Goal: Task Accomplishment & Management: Use online tool/utility

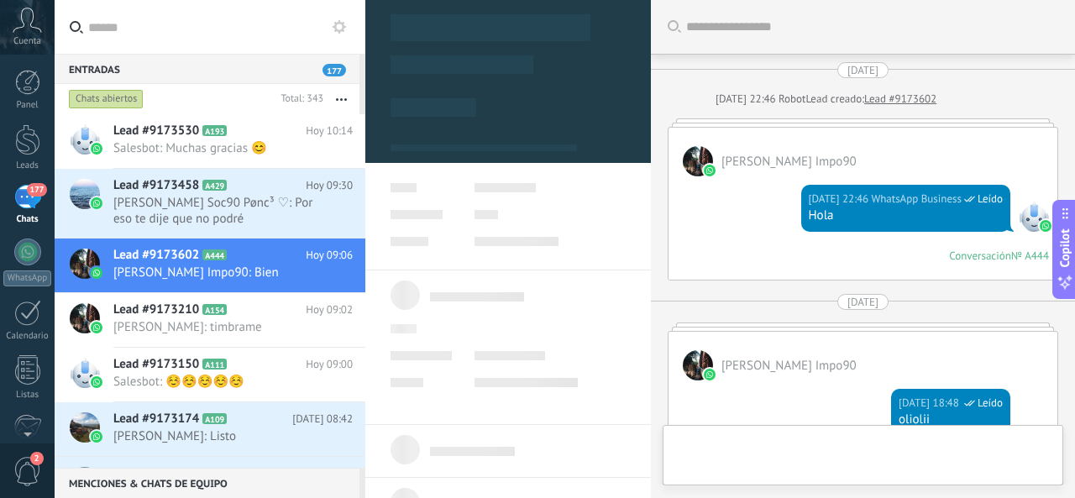
scroll to position [1752, 0]
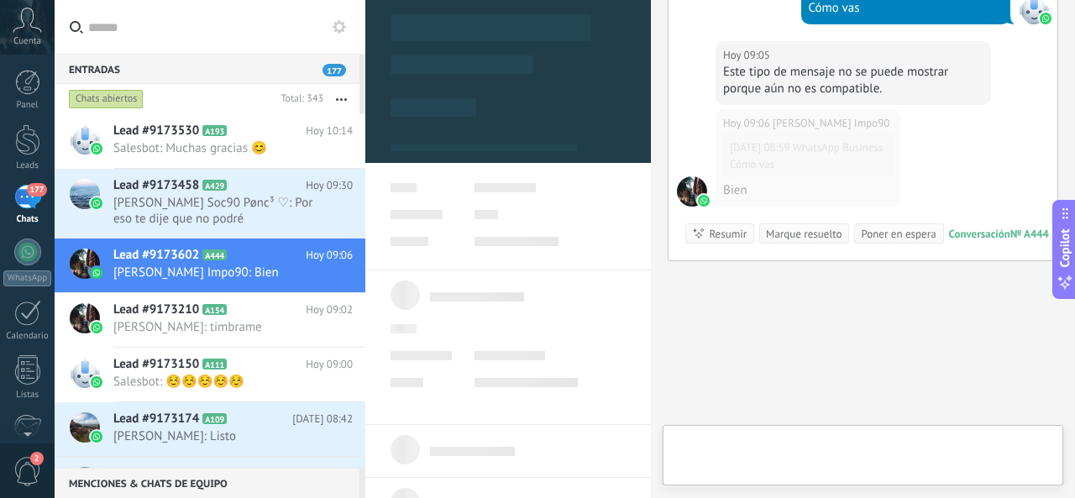
click at [806, 448] on div at bounding box center [863, 459] width 374 height 50
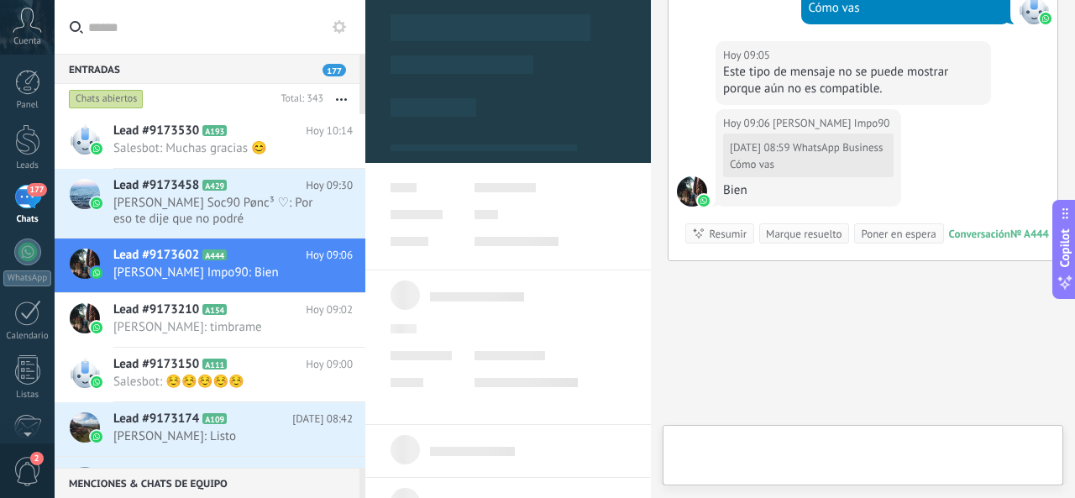
click at [800, 432] on div "Chat Correo Nota Tarea" at bounding box center [863, 455] width 401 height 60
type textarea "**********"
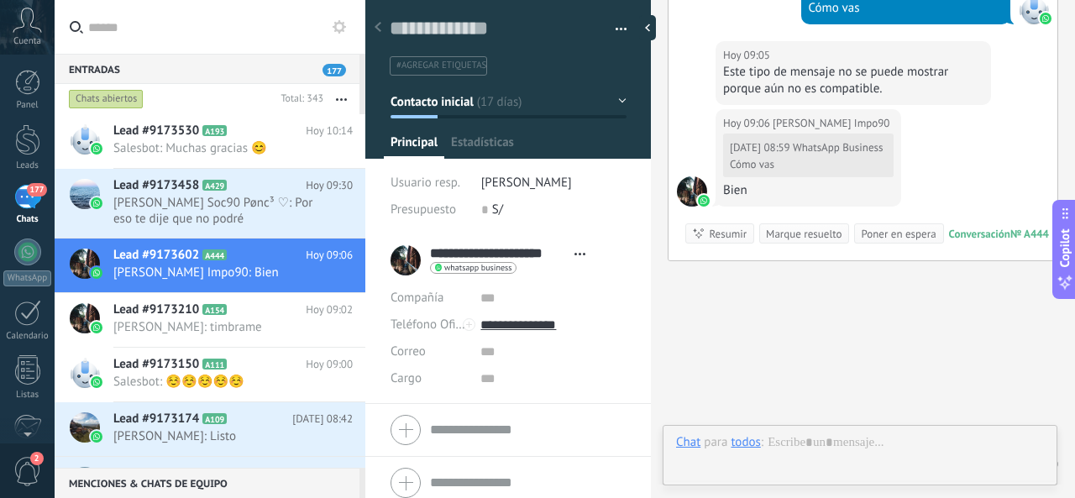
scroll to position [25, 0]
click at [793, 432] on div "Chat Correo Nota Tarea Chat para todos : Enviar Cancelar Rastrear clics en link…" at bounding box center [860, 455] width 395 height 60
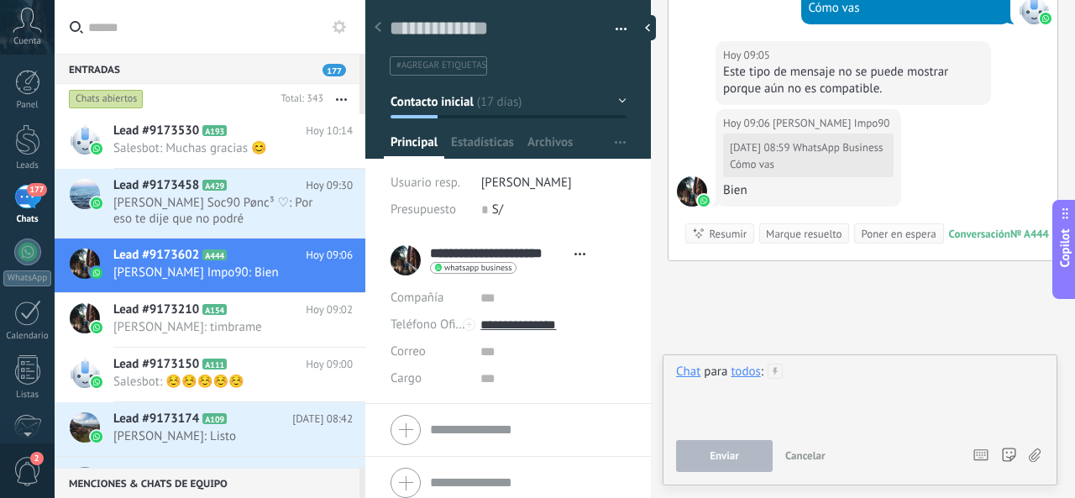
click at [836, 369] on div at bounding box center [860, 396] width 368 height 64
click at [836, 367] on div at bounding box center [860, 396] width 368 height 64
click at [741, 453] on button "Enviar" at bounding box center [724, 456] width 97 height 32
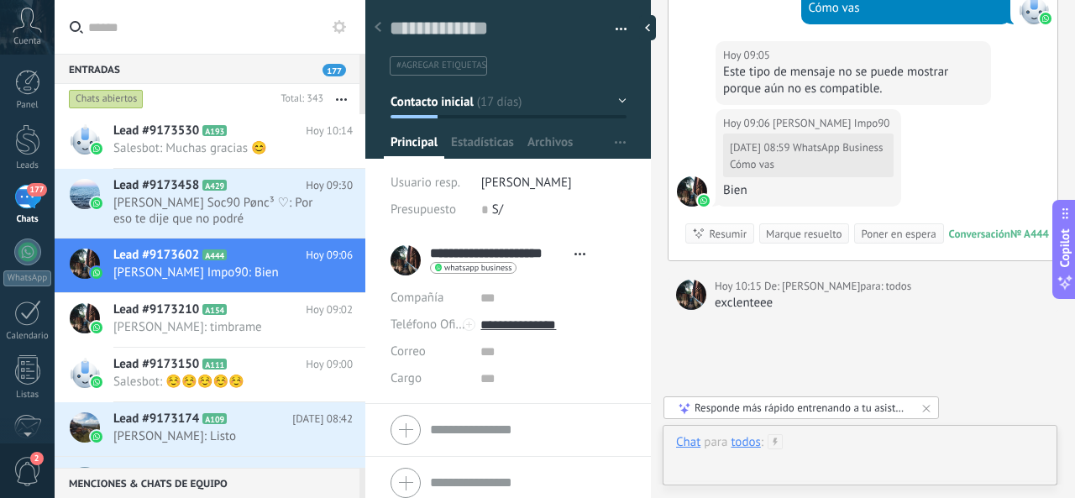
click at [831, 442] on div at bounding box center [860, 459] width 368 height 50
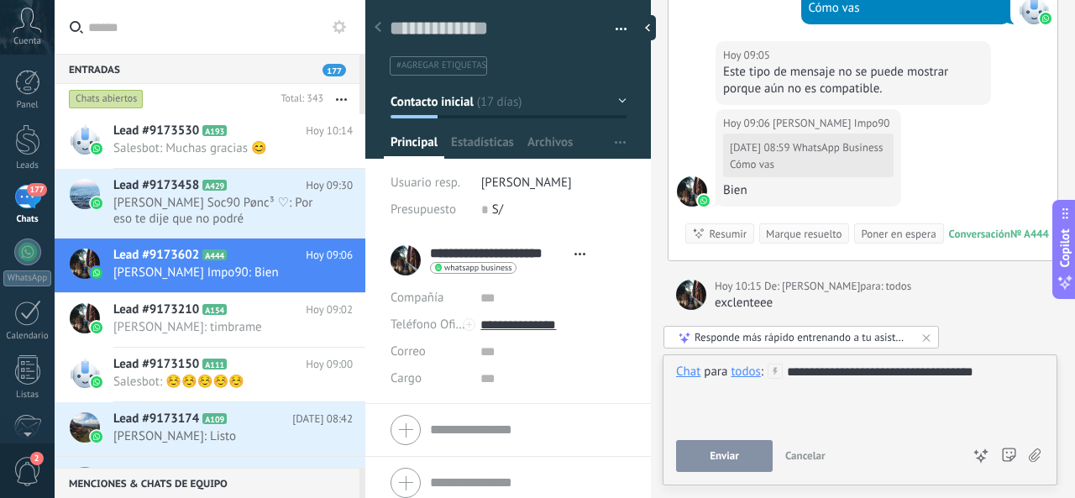
click at [722, 443] on button "Enviar" at bounding box center [724, 456] width 97 height 32
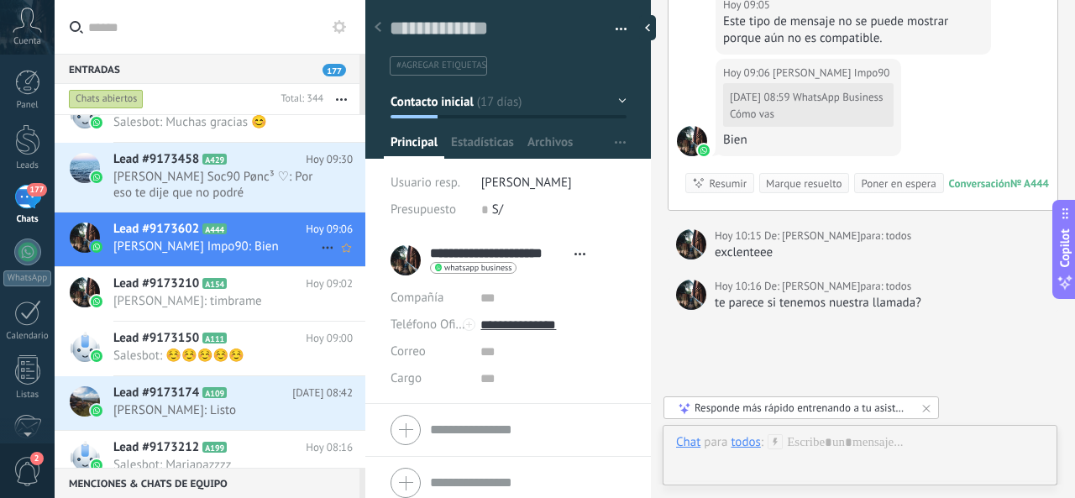
scroll to position [0, 0]
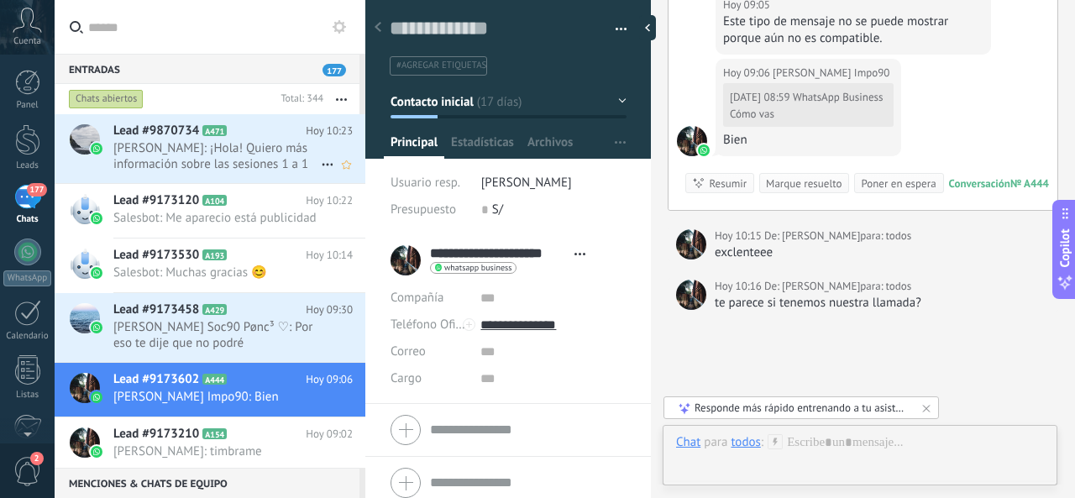
click at [270, 150] on span "Felan: ¡Hola! Quiero más información sobre las sesiones 1 a 1" at bounding box center [216, 156] width 207 height 32
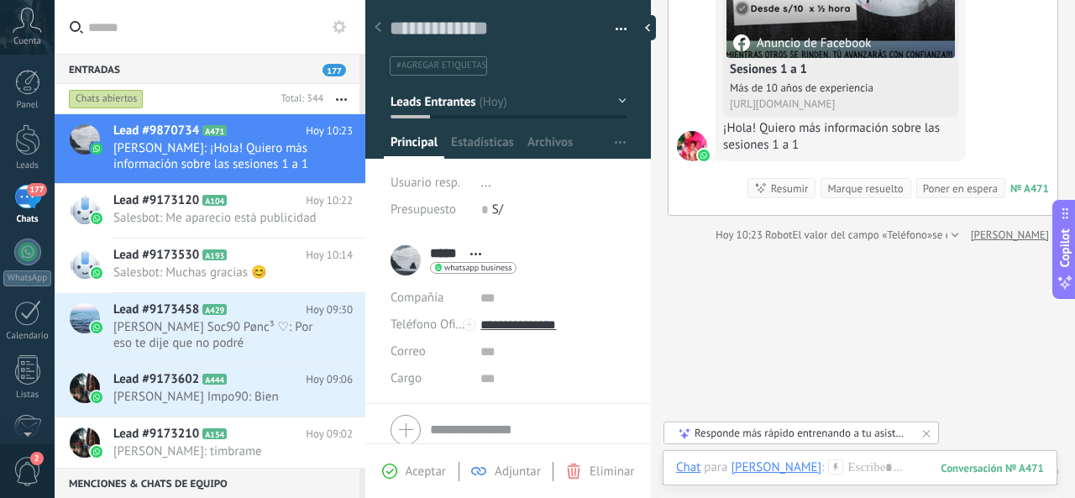
scroll to position [252, 0]
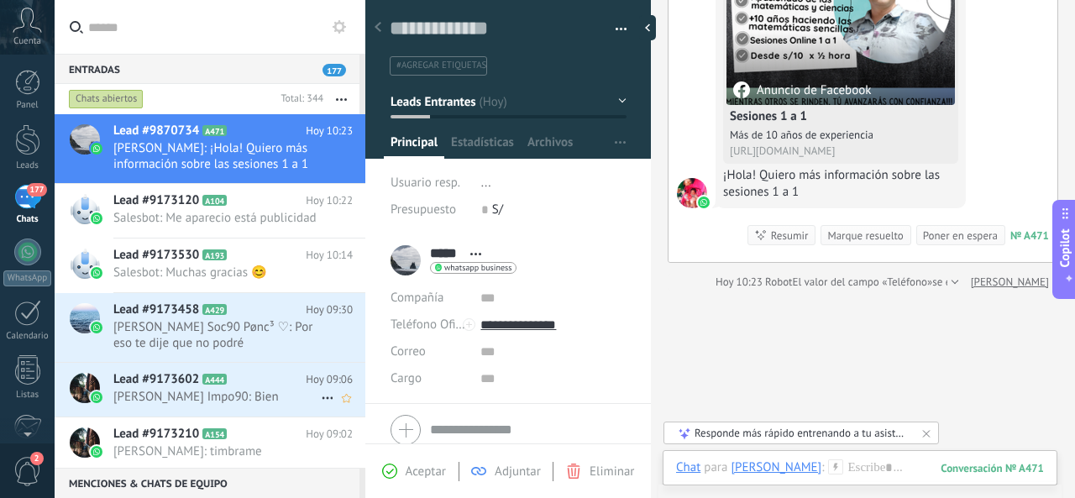
click at [205, 405] on span "Lizbeth Salazar Impo90: Bien" at bounding box center [216, 397] width 207 height 16
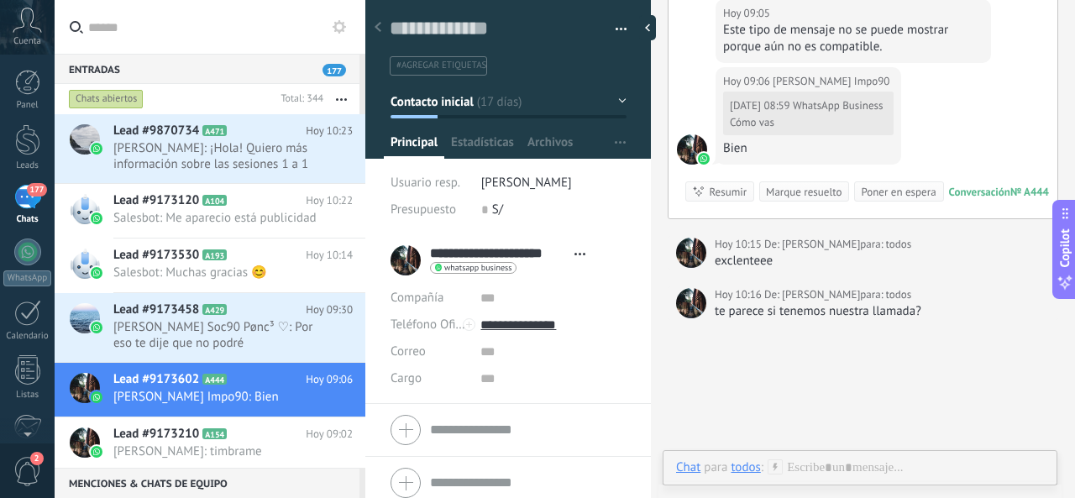
scroll to position [1768, 0]
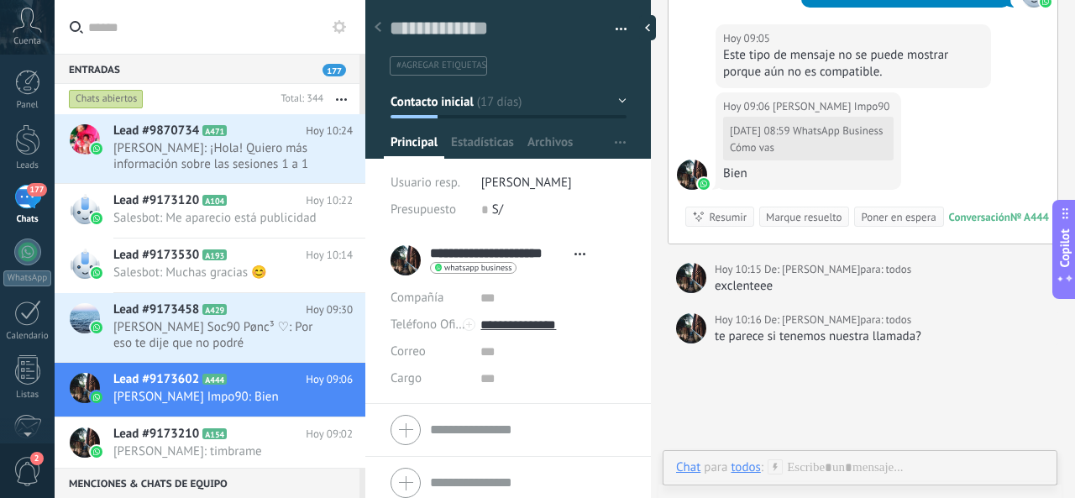
click at [242, 155] on span "Felan: ¡Hola! Quiero más información sobre las sesiones 1 a 1" at bounding box center [216, 156] width 207 height 32
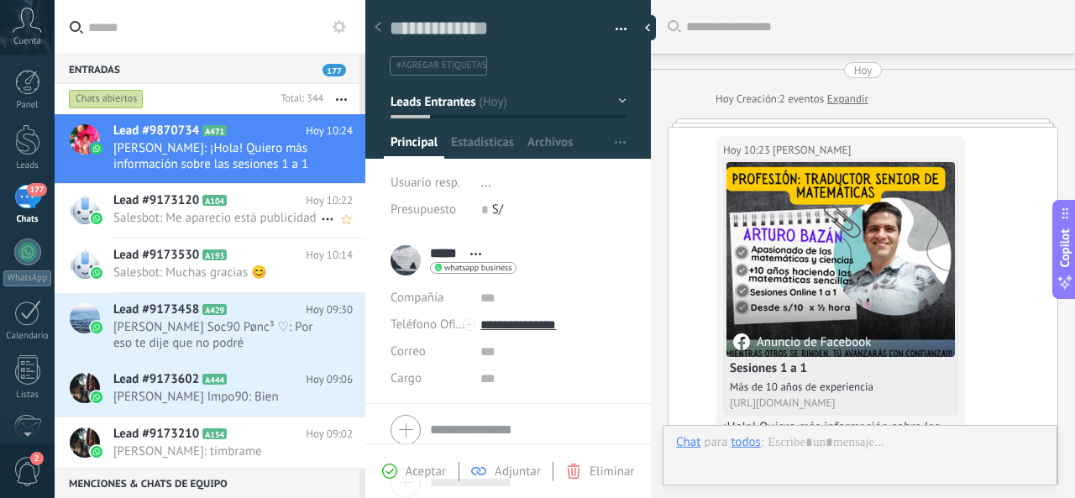
click at [254, 214] on span "Salesbot: Me aparecio está publicidad" at bounding box center [216, 218] width 207 height 16
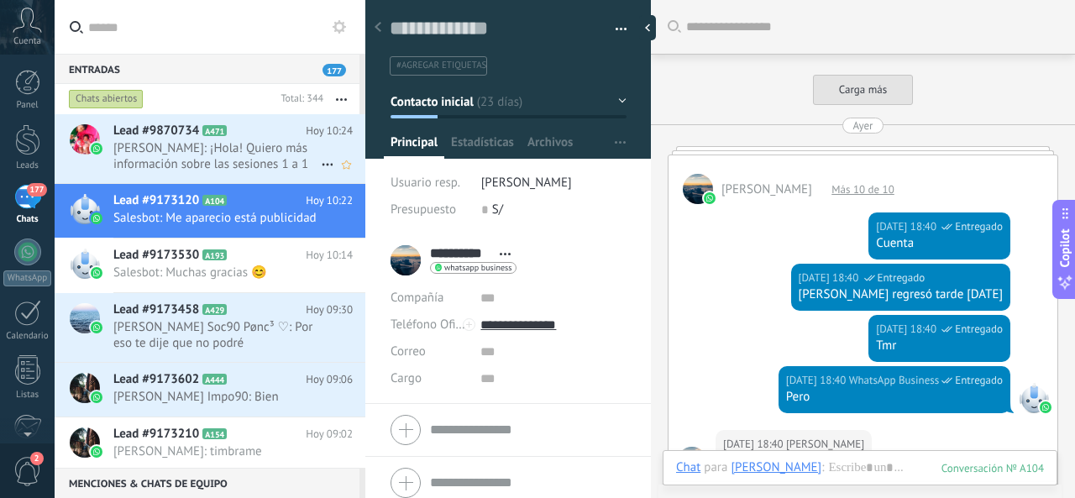
scroll to position [1342, 0]
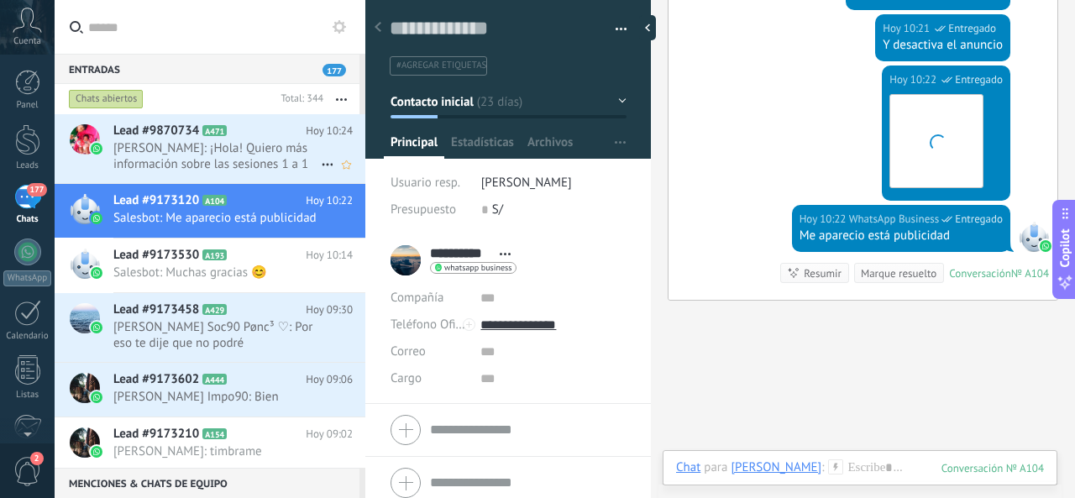
click at [225, 140] on span "Felan: ¡Hola! Quiero más información sobre las sesiones 1 a 1" at bounding box center [216, 156] width 207 height 32
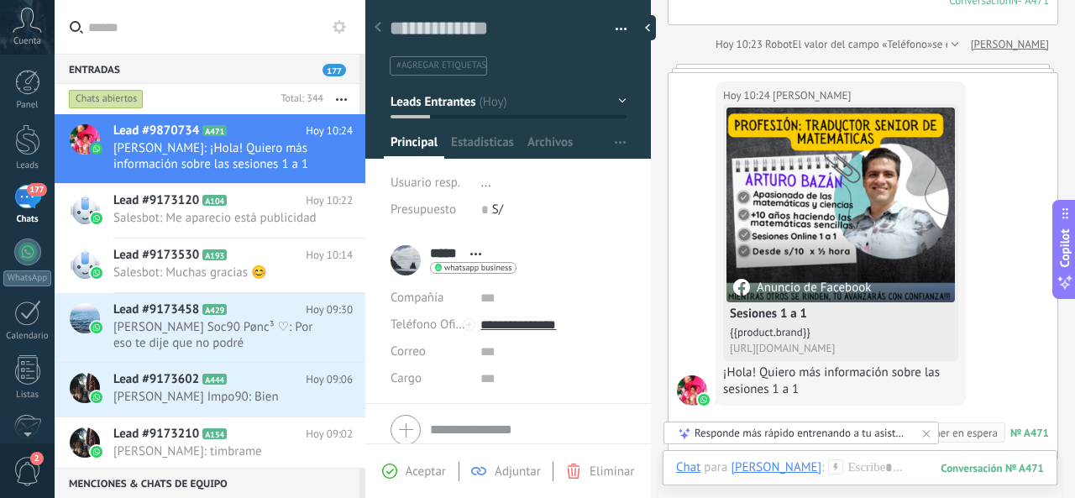
type textarea "**********"
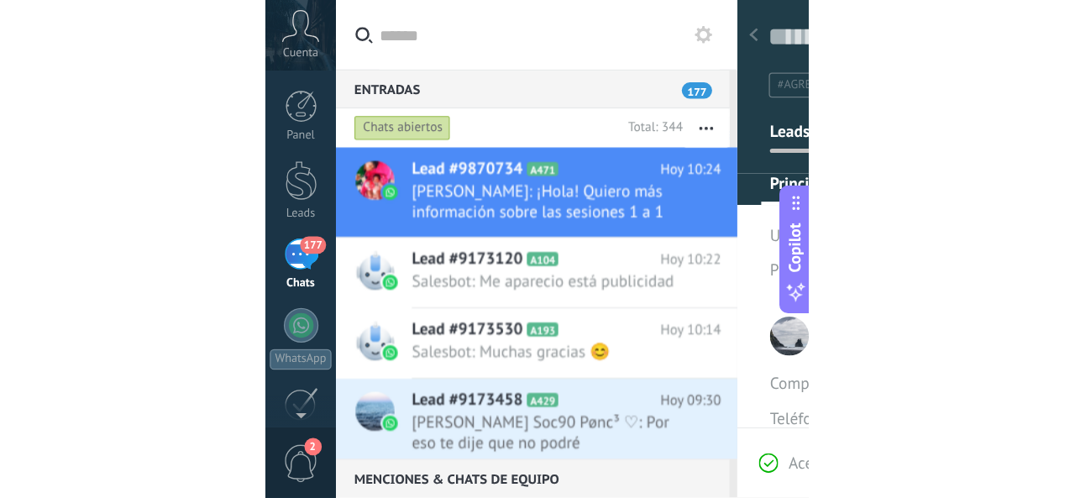
scroll to position [16, 0]
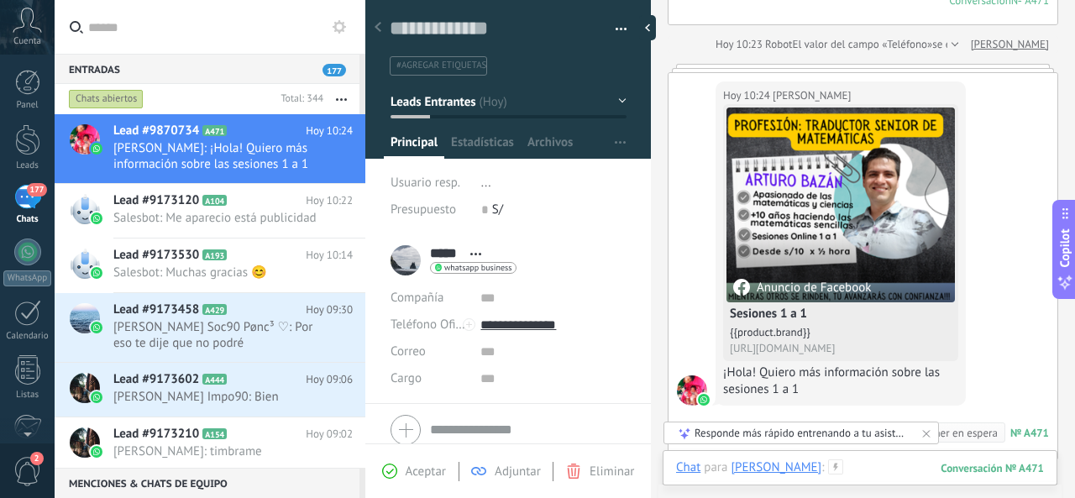
click at [851, 479] on div at bounding box center [860, 484] width 368 height 50
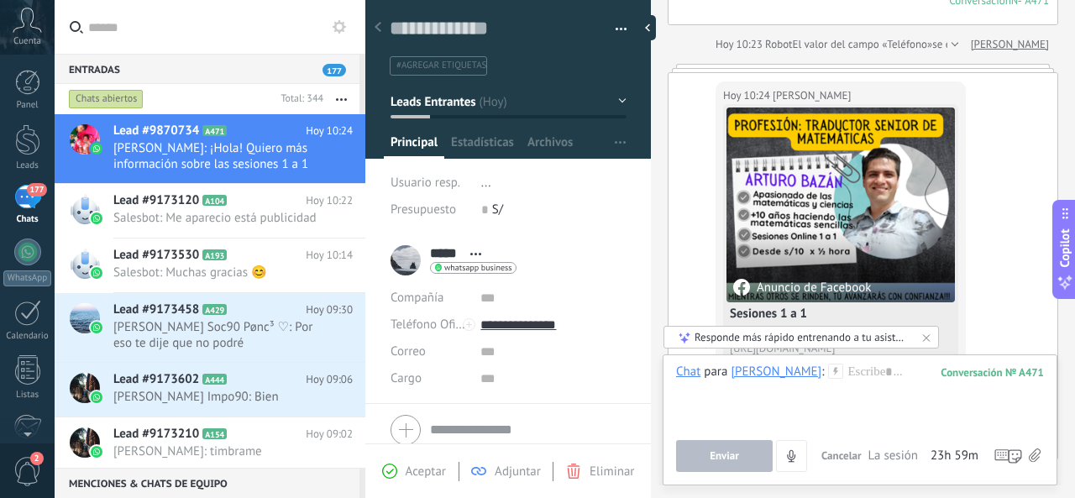
click at [1035, 458] on icon at bounding box center [1035, 455] width 12 height 14
click at [0, 0] on input "file" at bounding box center [0, 0] width 0 height 0
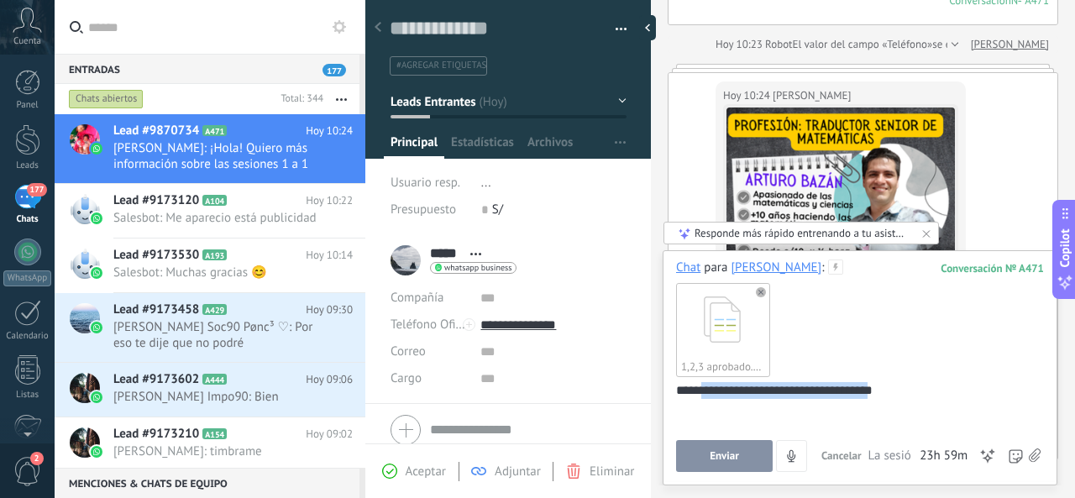
drag, startPoint x: 878, startPoint y: 393, endPoint x: 704, endPoint y: 396, distance: 173.9
click at [704, 396] on div "**********" at bounding box center [857, 414] width 363 height 64
click at [689, 390] on div "**********" at bounding box center [857, 414] width 363 height 64
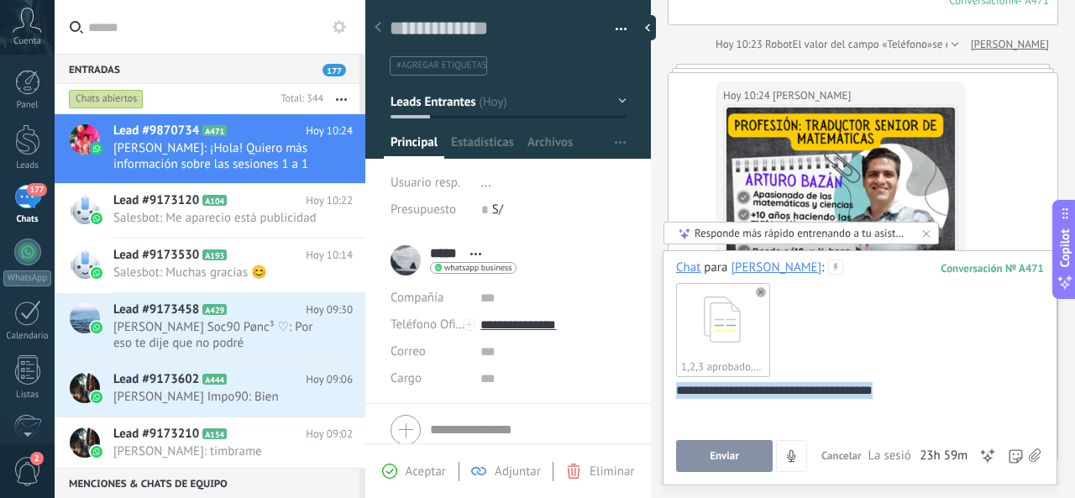
drag, startPoint x: 689, startPoint y: 390, endPoint x: 870, endPoint y: 393, distance: 180.6
click at [870, 393] on div "**********" at bounding box center [857, 414] width 363 height 64
copy div "**********"
click at [748, 453] on button "Enviar" at bounding box center [724, 456] width 97 height 32
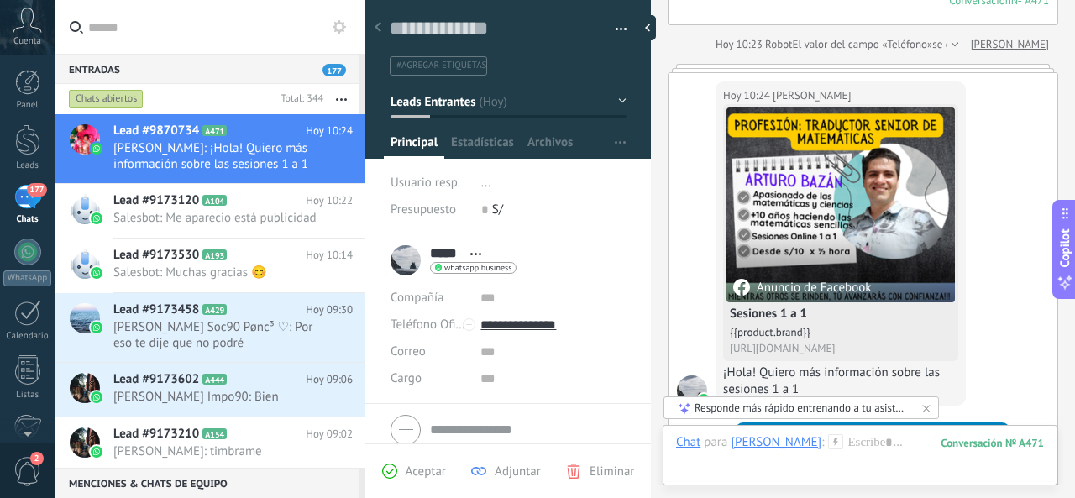
scroll to position [899, 0]
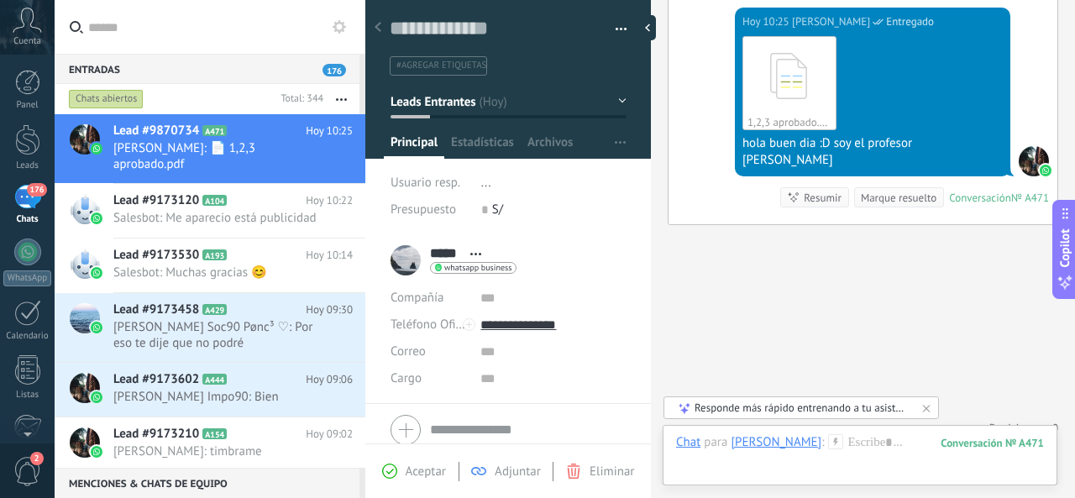
click at [828, 442] on icon at bounding box center [835, 441] width 15 height 15
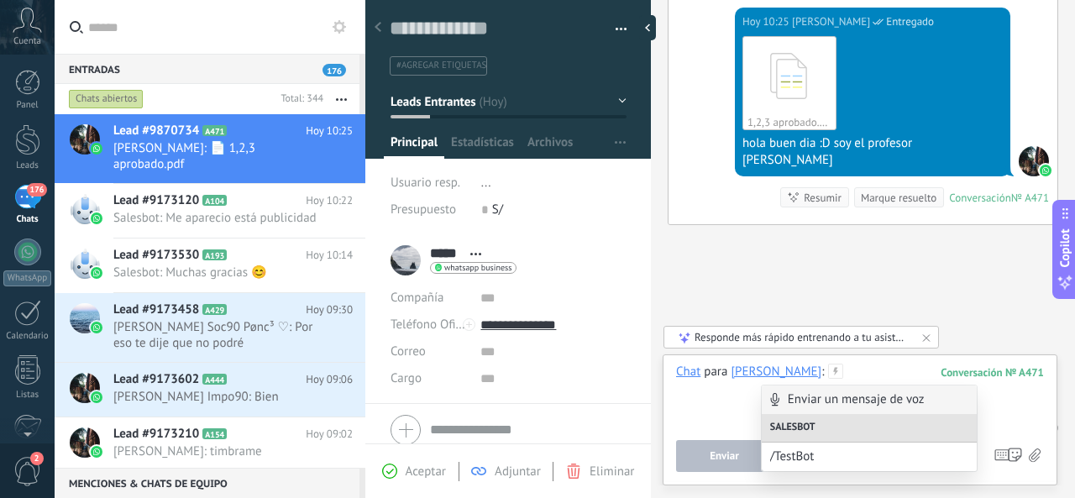
click at [705, 410] on div at bounding box center [860, 396] width 368 height 64
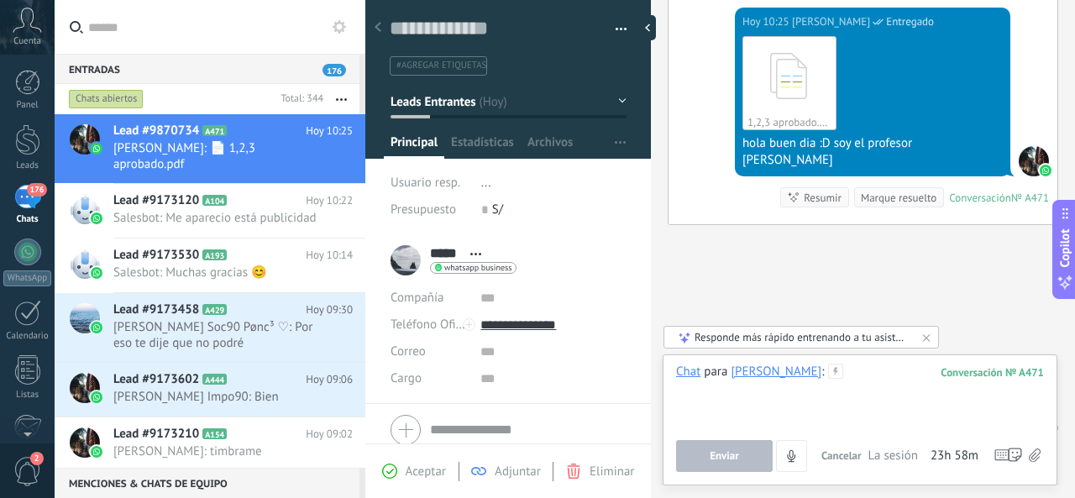
click at [787, 371] on div at bounding box center [860, 396] width 368 height 64
click at [828, 377] on icon at bounding box center [835, 371] width 15 height 15
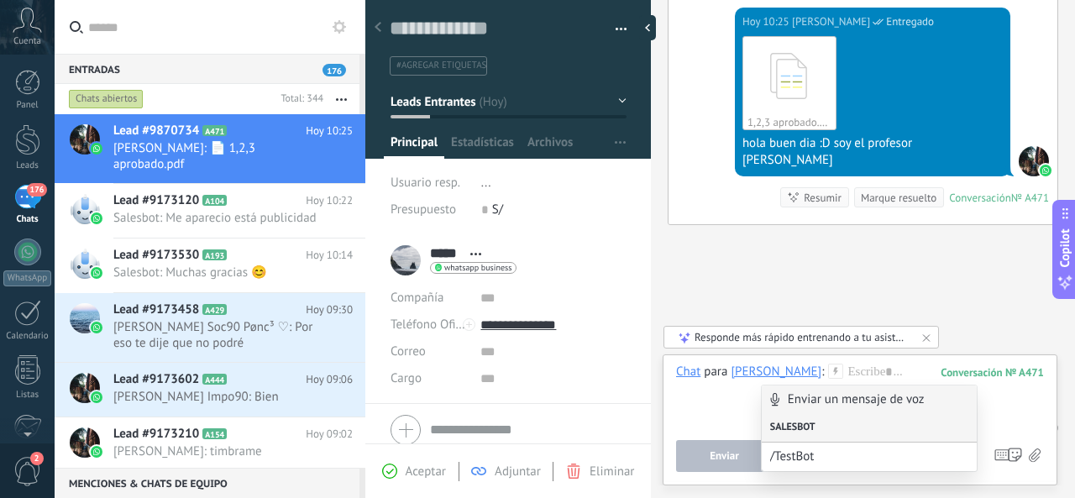
click at [820, 431] on div "Salesbot" at bounding box center [870, 428] width 216 height 29
click at [804, 425] on div "Salesbot" at bounding box center [870, 428] width 216 height 29
click at [729, 417] on div at bounding box center [860, 396] width 368 height 64
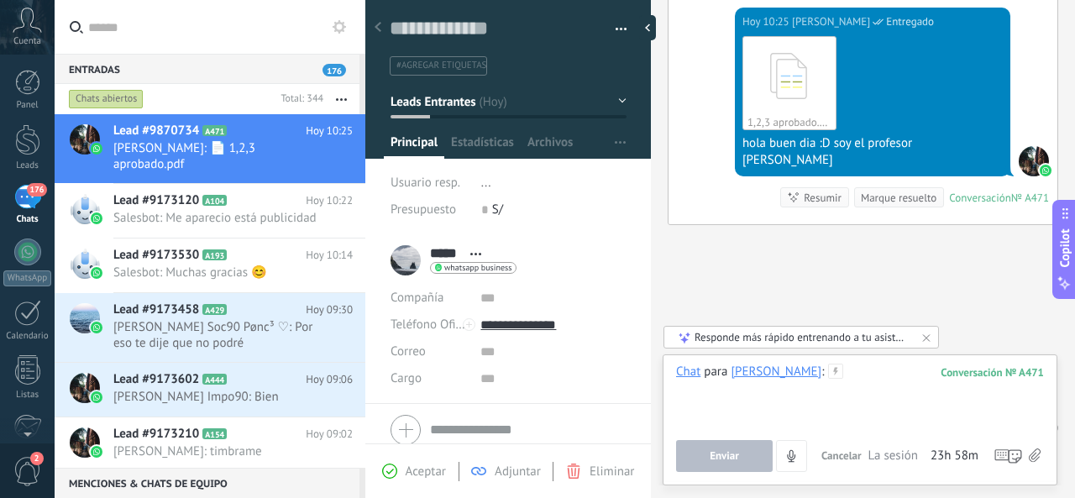
click at [867, 399] on div at bounding box center [860, 396] width 368 height 64
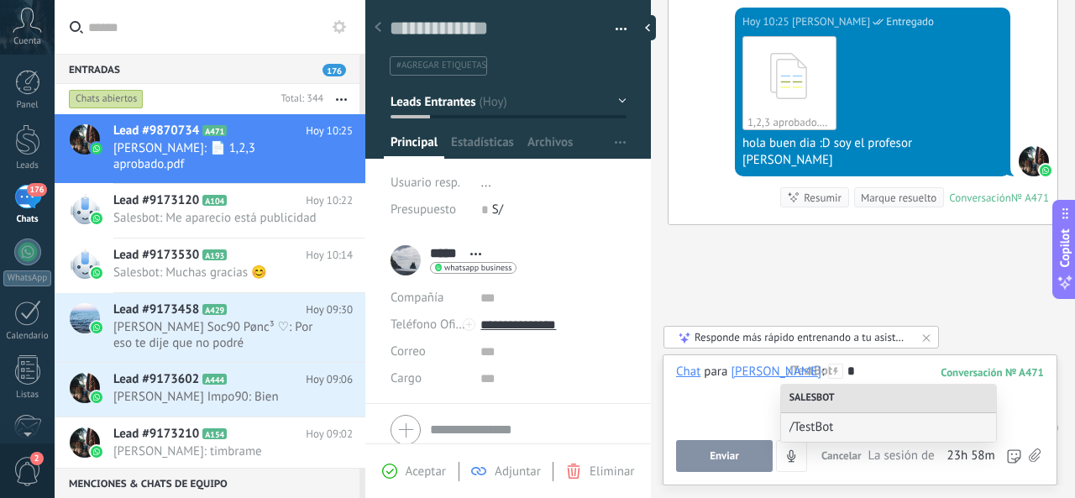
click at [903, 375] on div "*" at bounding box center [860, 396] width 369 height 64
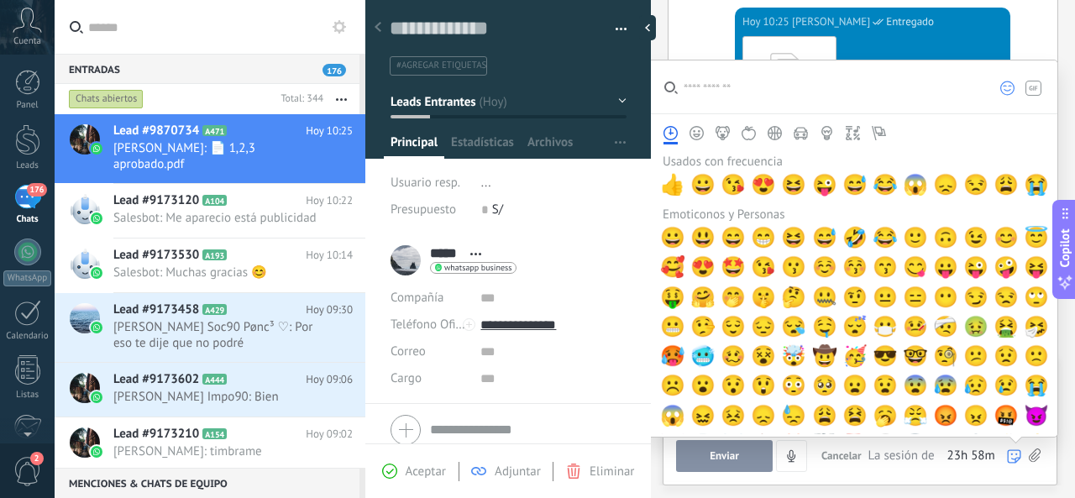
click at [1040, 456] on icon at bounding box center [1035, 455] width 12 height 14
click at [0, 0] on input "file" at bounding box center [0, 0] width 0 height 0
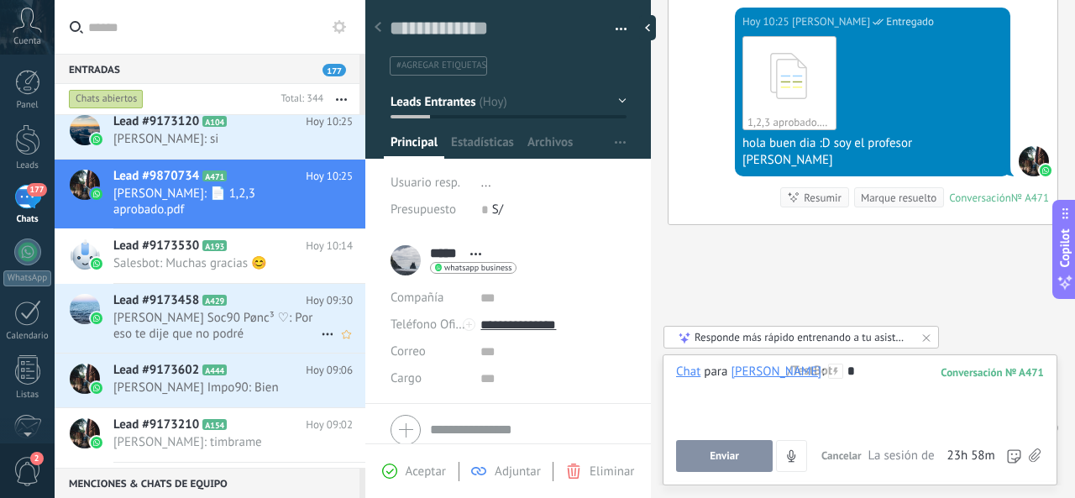
scroll to position [0, 0]
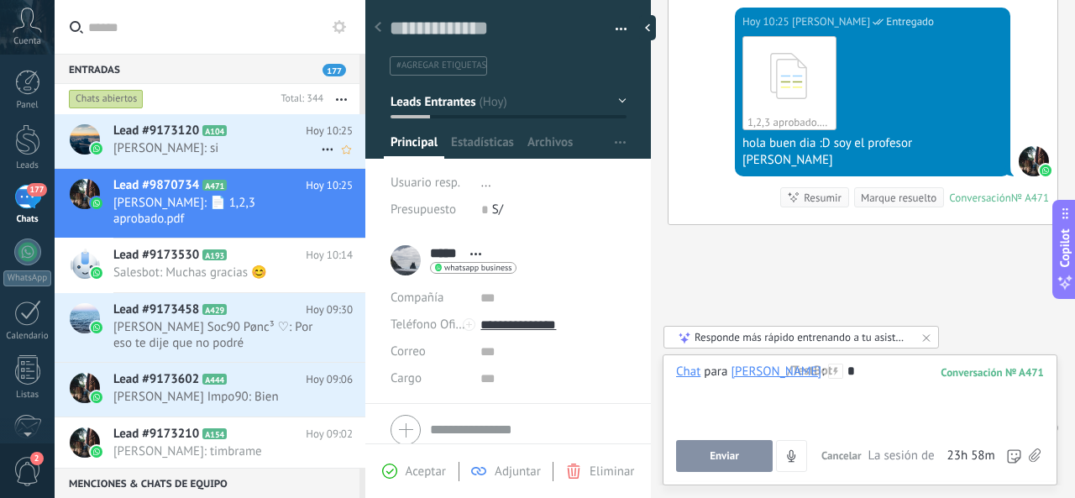
click at [235, 144] on span "Katy Chola: si" at bounding box center [216, 148] width 207 height 16
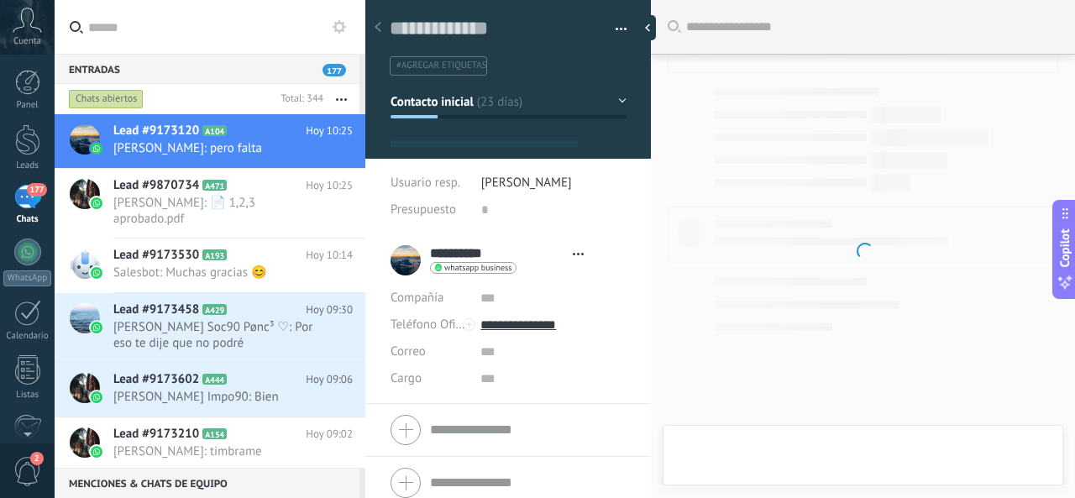
type textarea "**********"
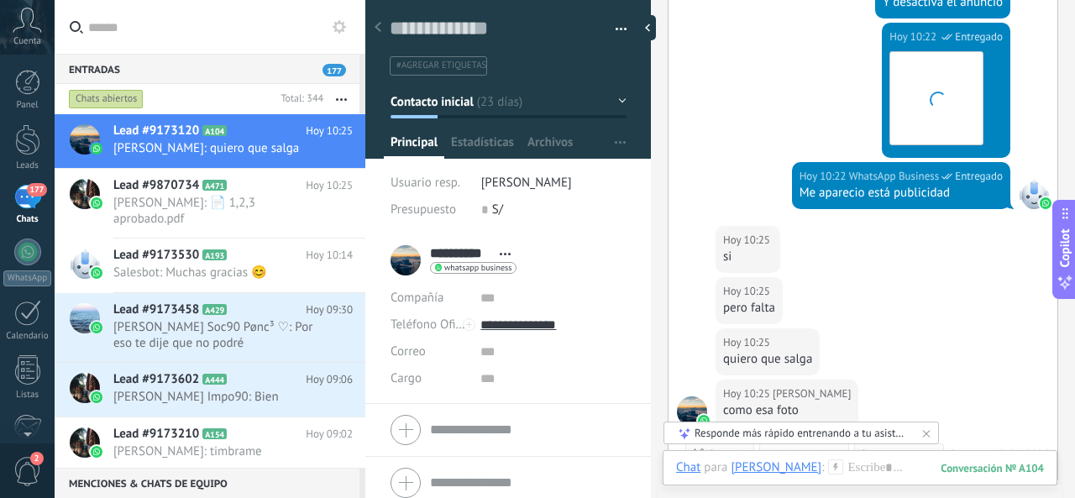
scroll to position [1348, 0]
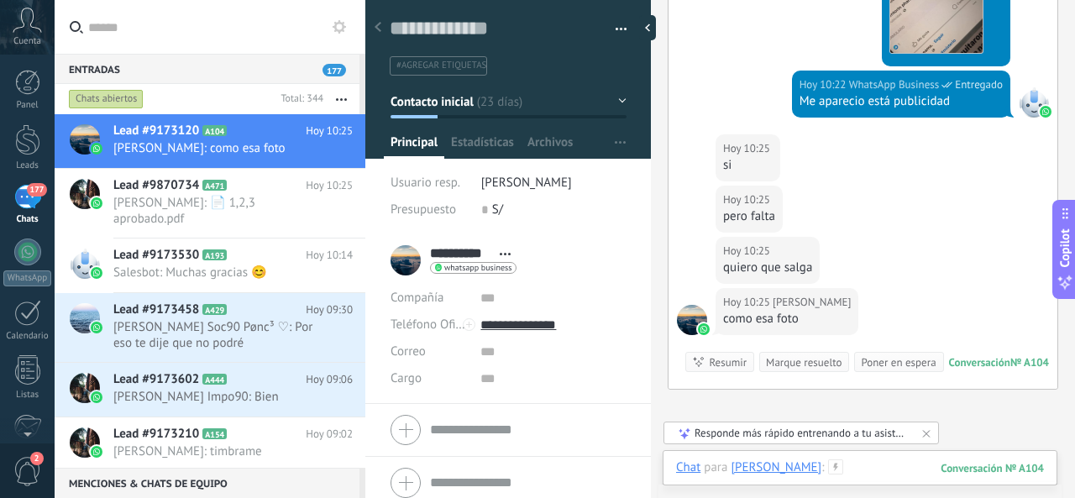
click at [846, 465] on div at bounding box center [860, 484] width 368 height 50
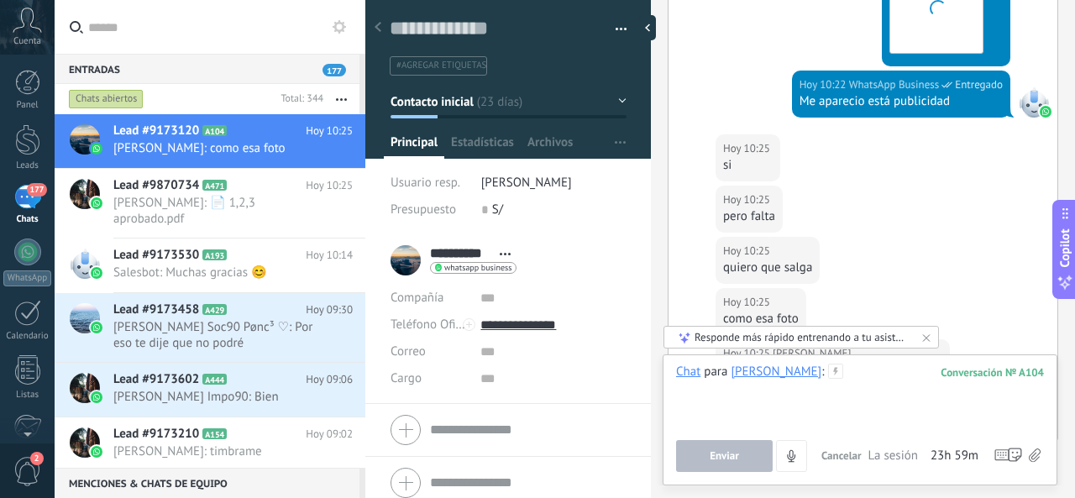
scroll to position [1440, 0]
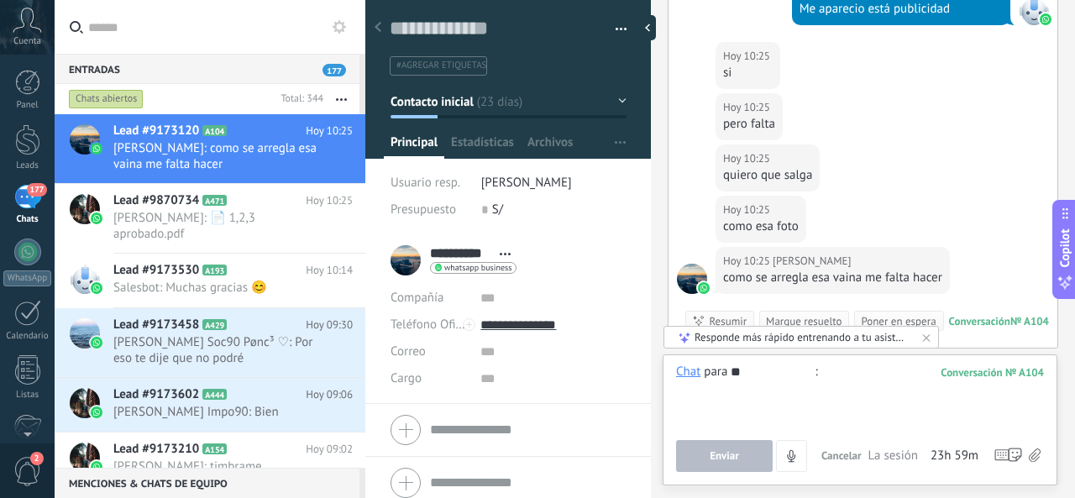
type input "*"
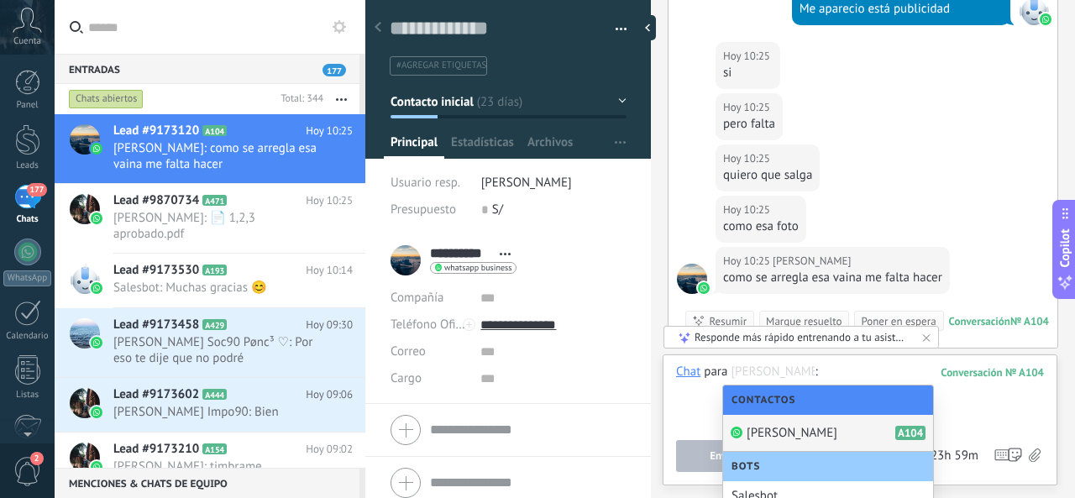
click at [893, 375] on div at bounding box center [860, 396] width 369 height 64
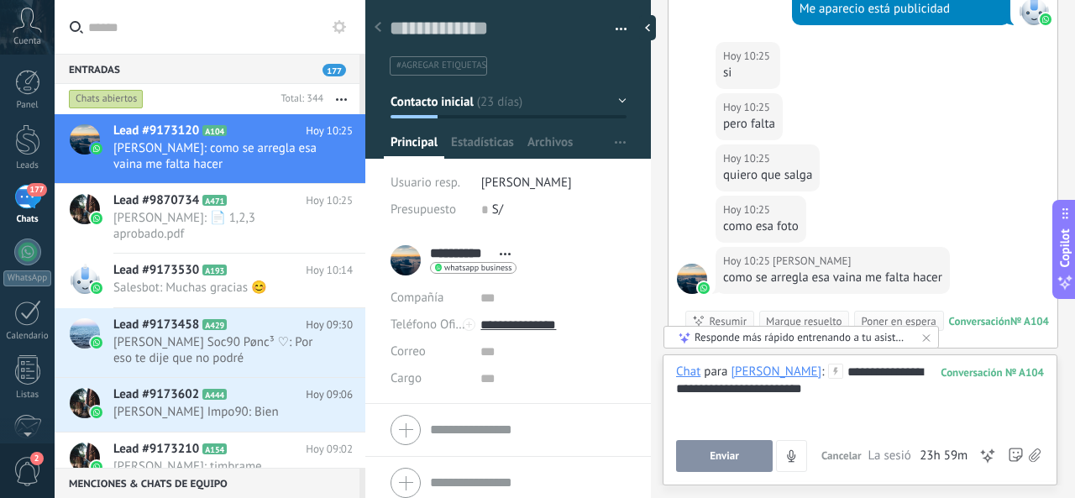
scroll to position [1501, 0]
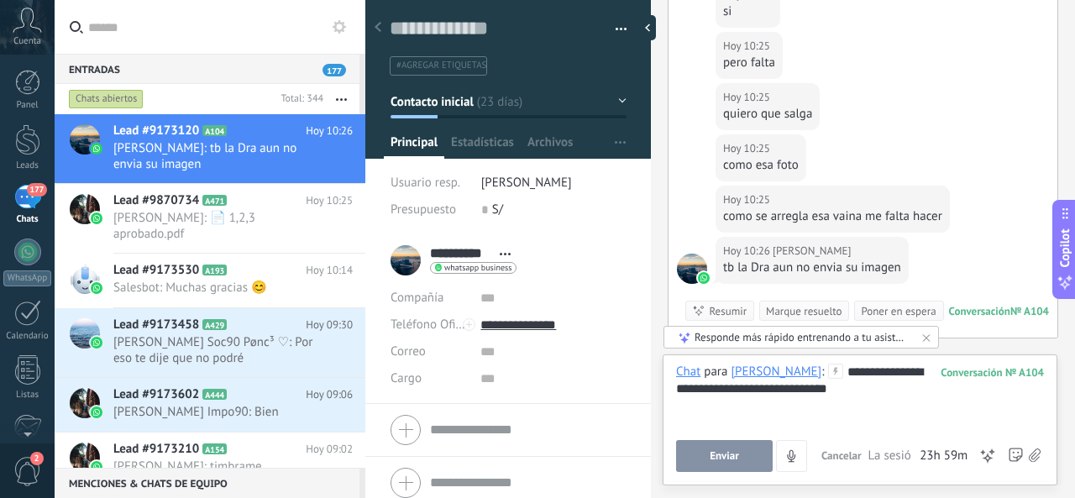
click at [751, 459] on button "Enviar" at bounding box center [724, 456] width 97 height 32
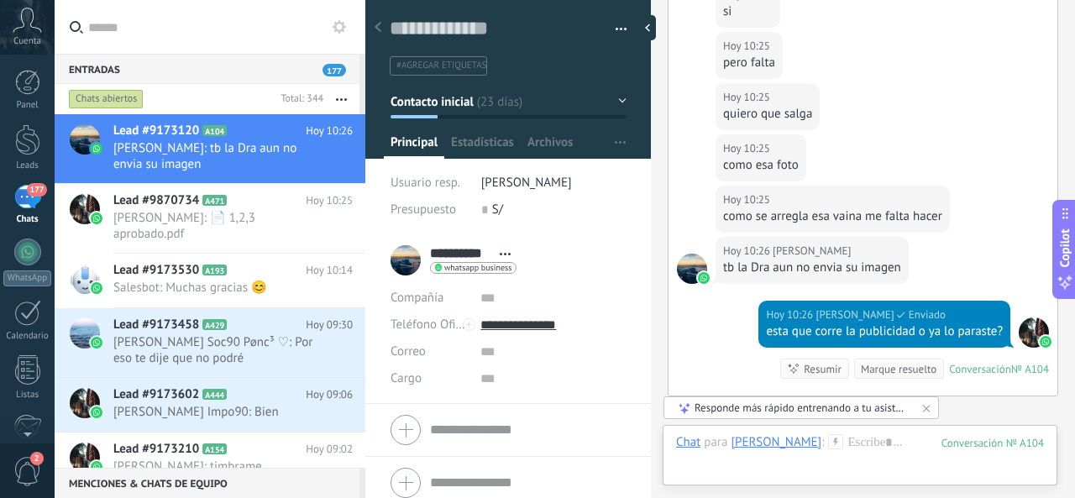
scroll to position [1689, 0]
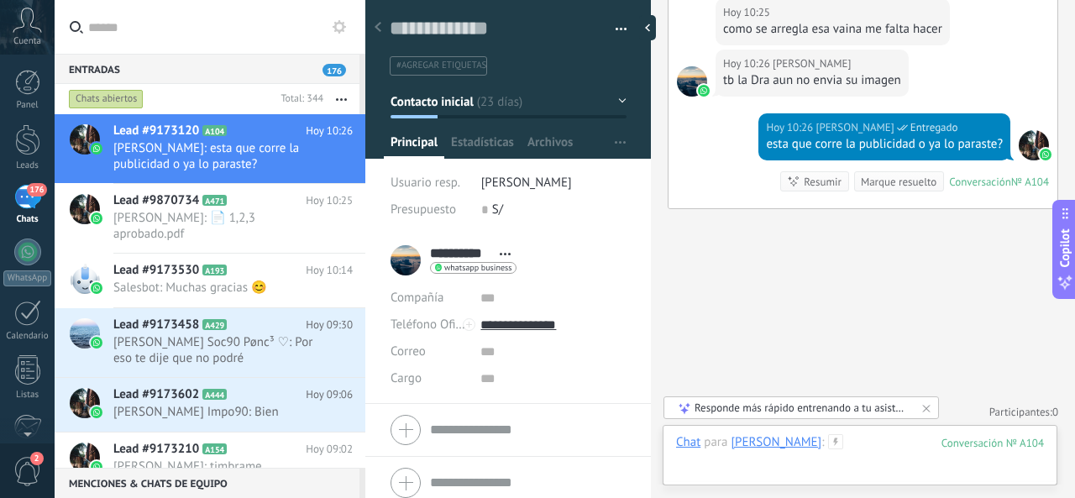
click at [863, 439] on div at bounding box center [860, 459] width 368 height 50
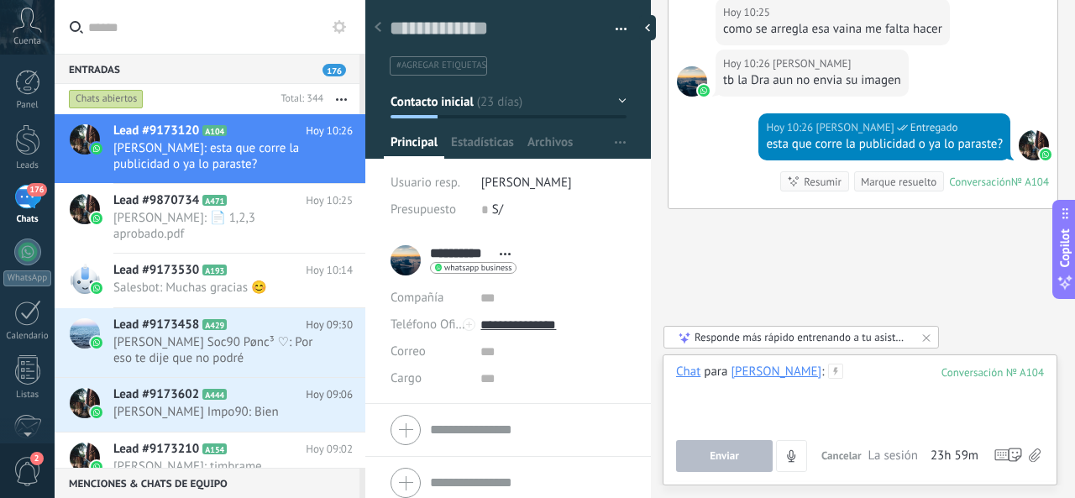
click at [867, 396] on div at bounding box center [860, 396] width 368 height 64
click at [868, 392] on div at bounding box center [860, 396] width 368 height 64
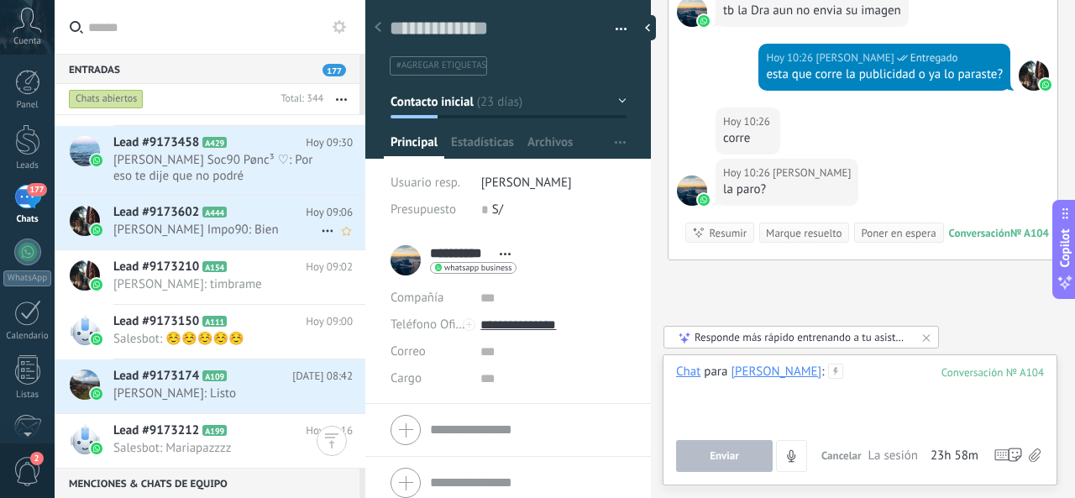
scroll to position [1810, 0]
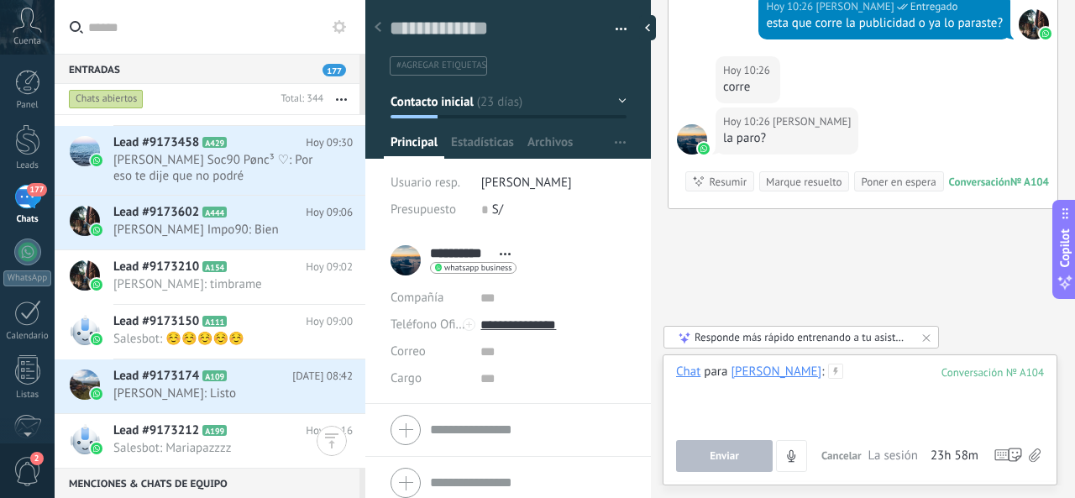
click at [874, 387] on div at bounding box center [860, 396] width 368 height 64
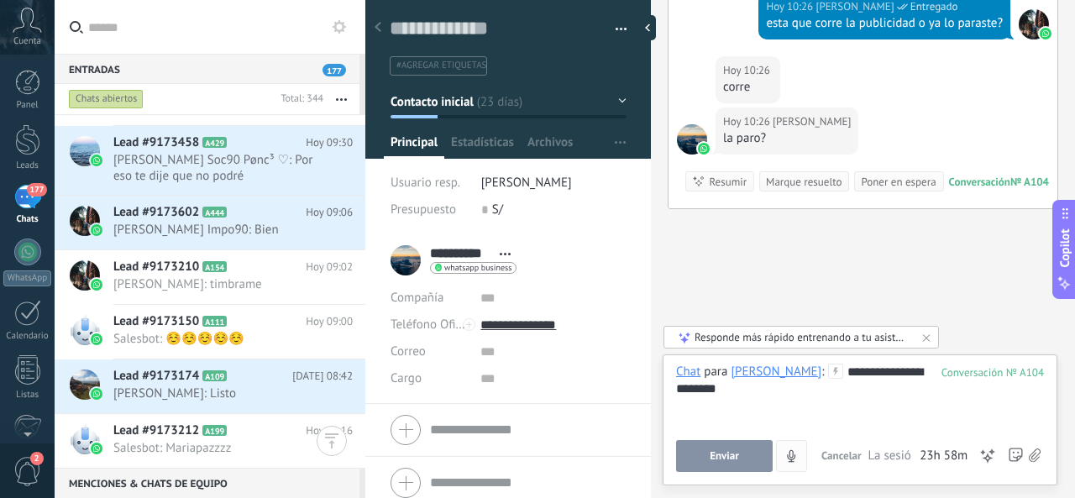
click at [726, 453] on span "Enviar" at bounding box center [724, 456] width 29 height 12
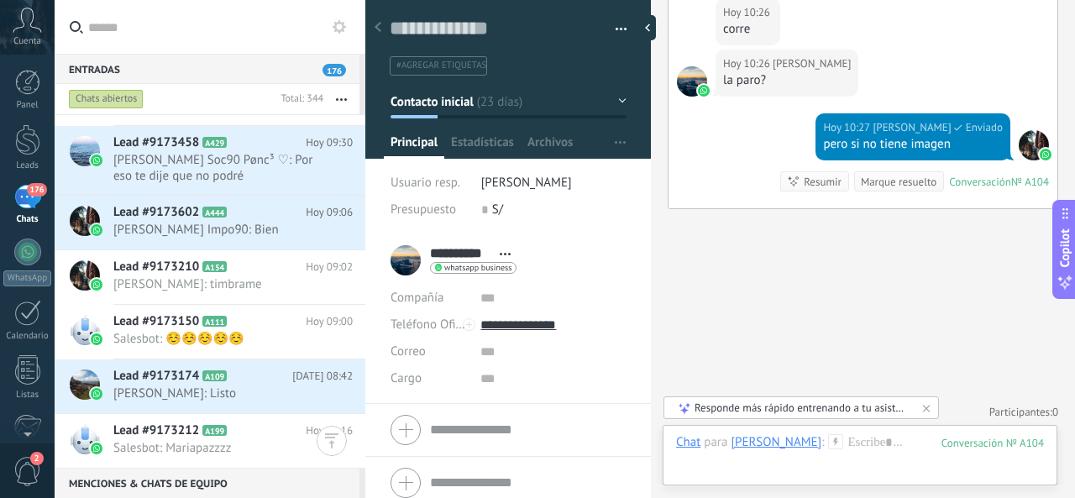
scroll to position [183, 0]
click at [857, 446] on div at bounding box center [860, 459] width 368 height 50
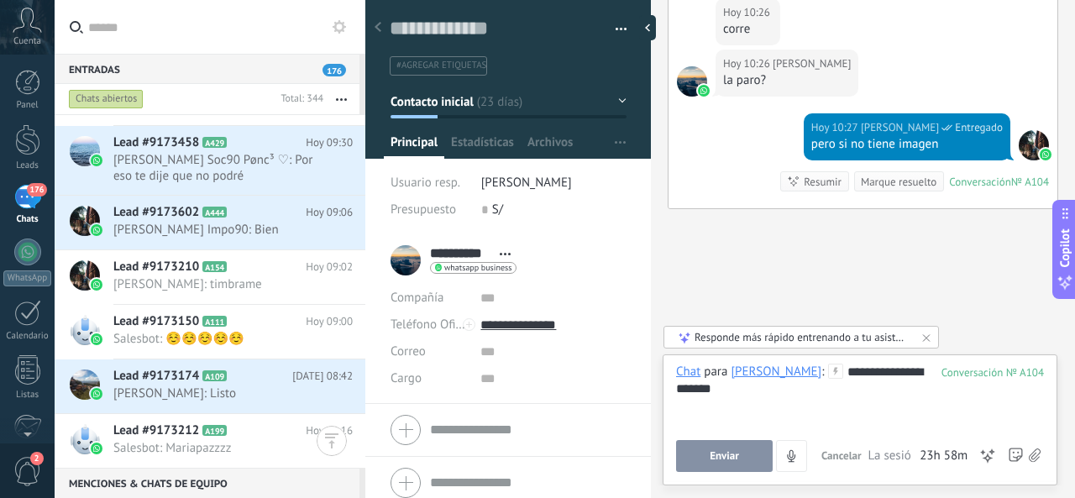
click at [720, 458] on span "Enviar" at bounding box center [724, 456] width 29 height 12
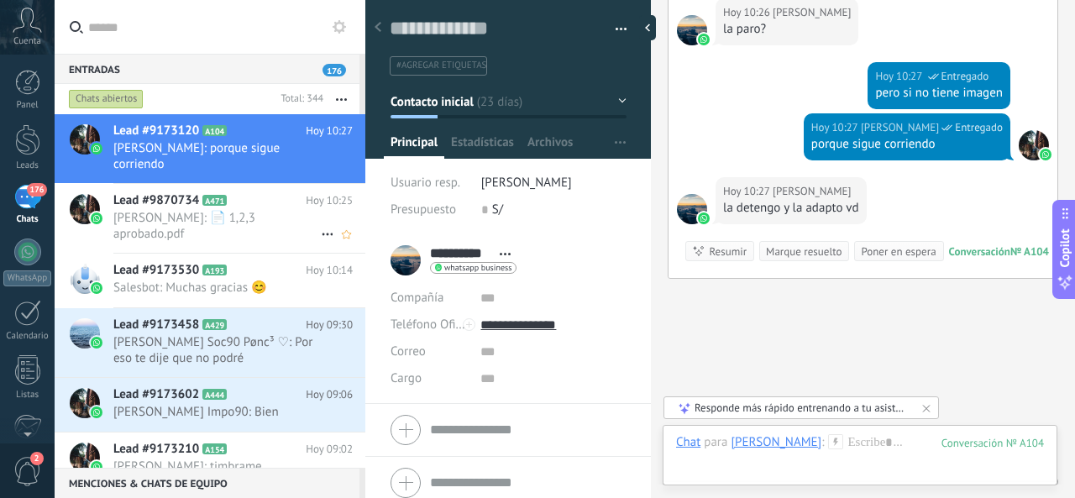
scroll to position [1989, 0]
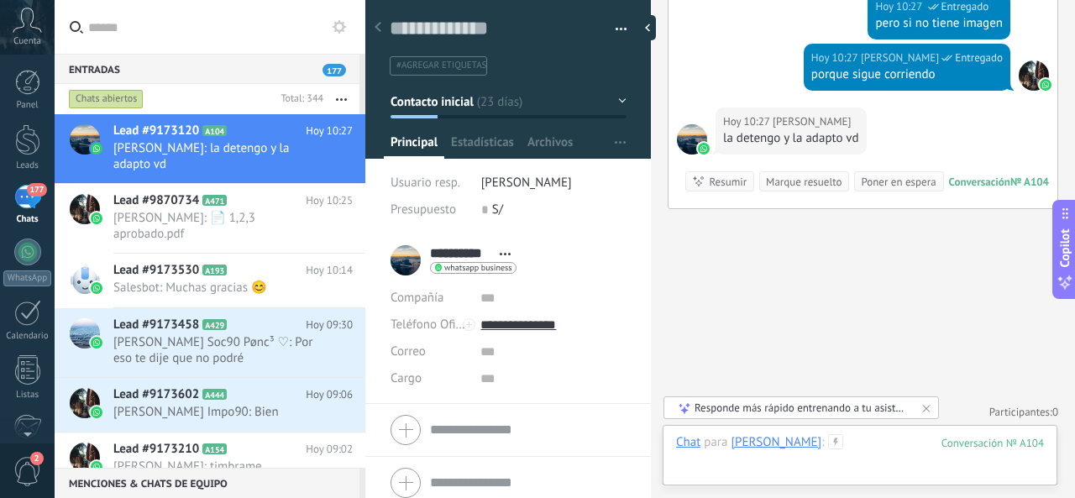
click at [837, 441] on div at bounding box center [860, 459] width 368 height 50
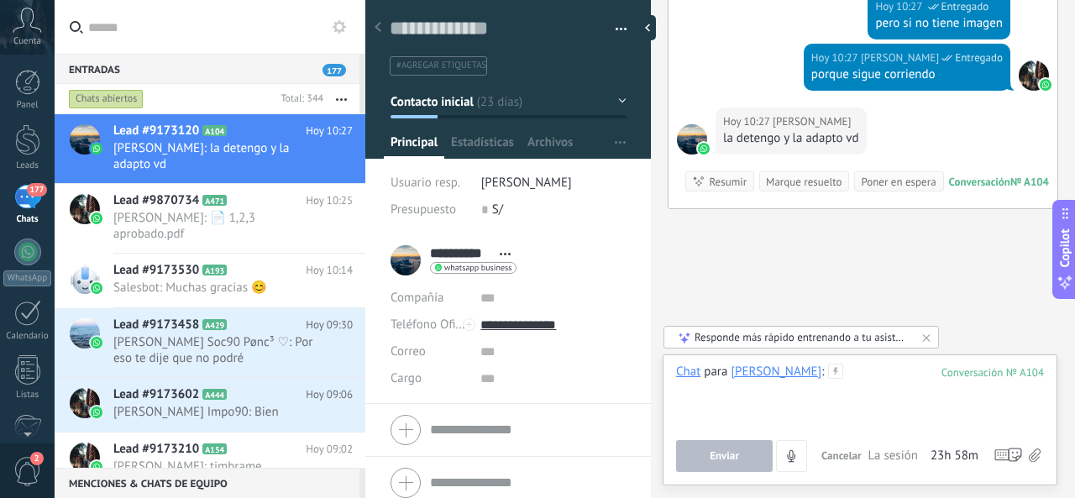
click at [878, 406] on div at bounding box center [860, 396] width 368 height 64
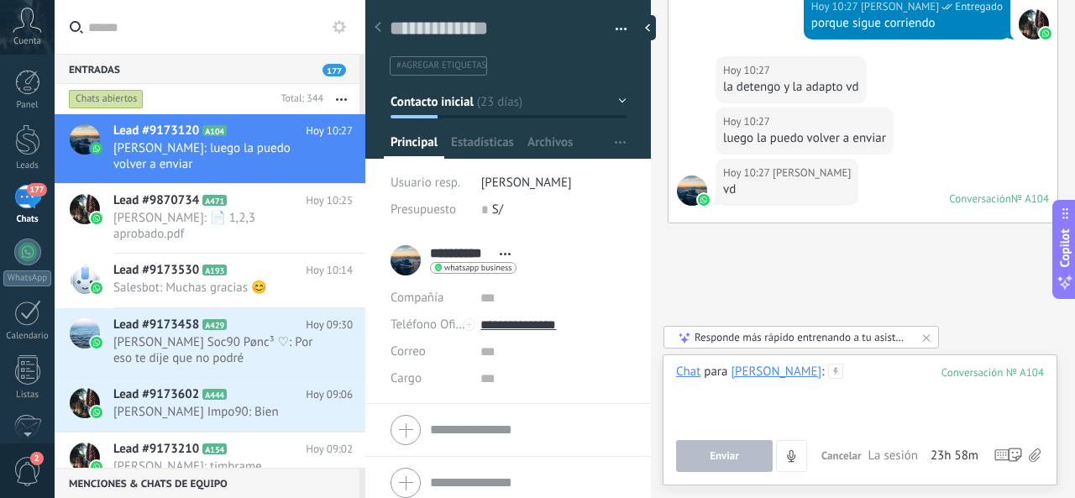
scroll to position [2054, 0]
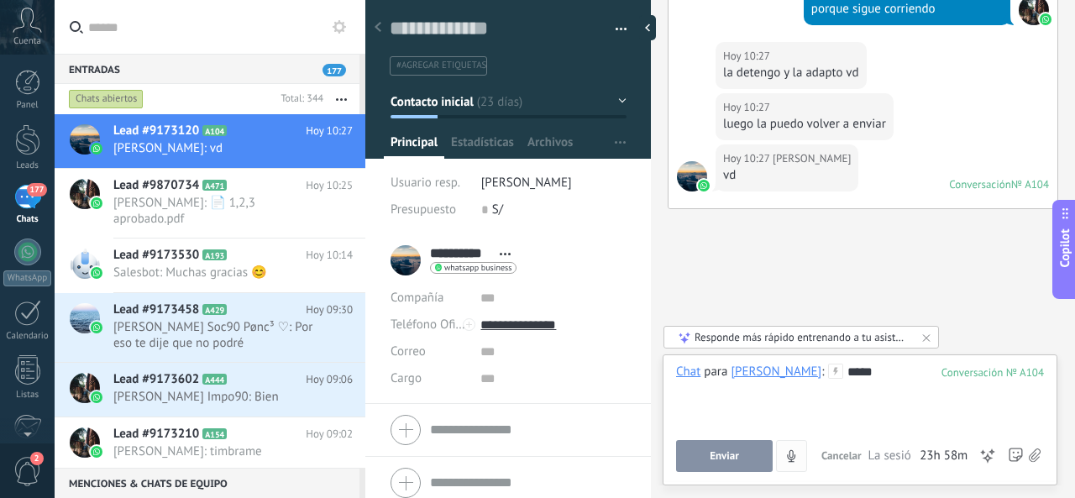
click at [723, 461] on span "Enviar" at bounding box center [724, 456] width 29 height 12
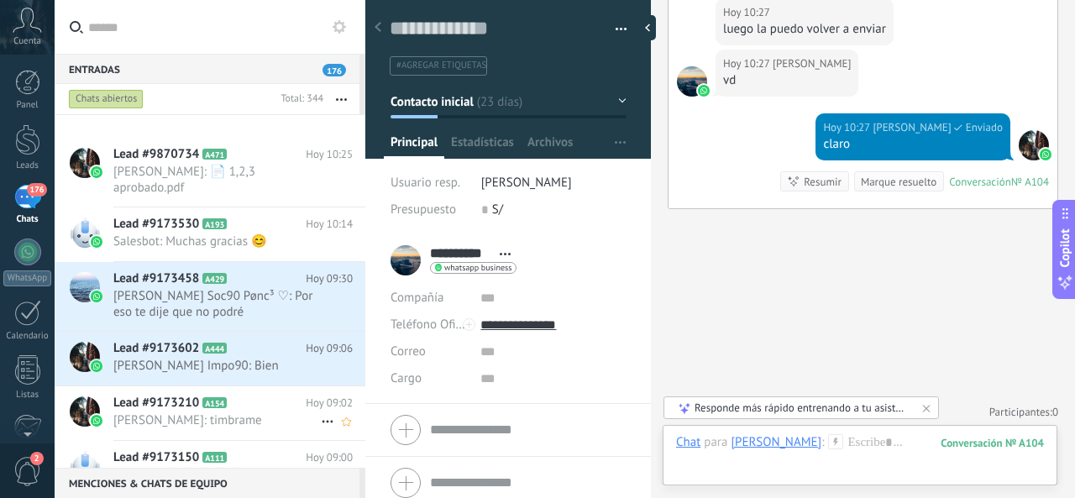
scroll to position [0, 0]
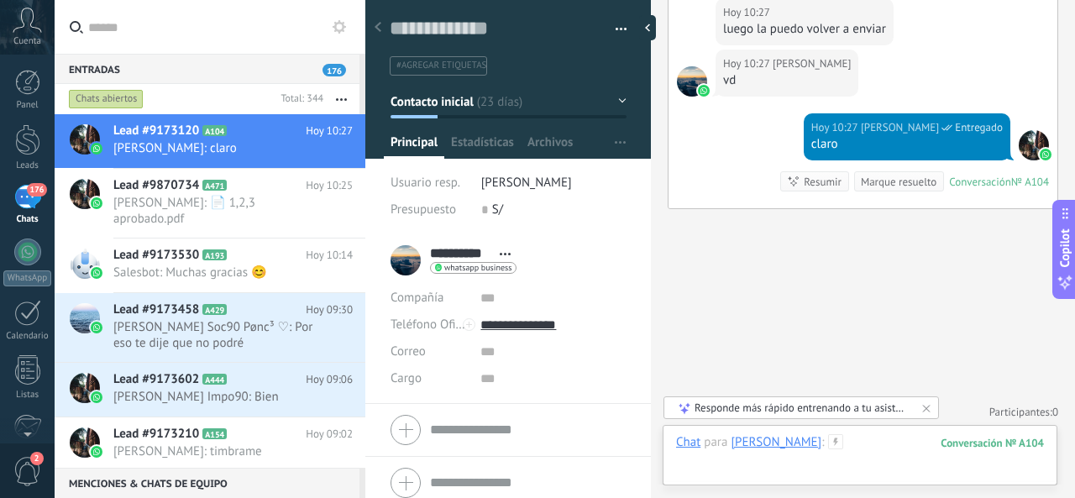
drag, startPoint x: 830, startPoint y: 451, endPoint x: 843, endPoint y: 449, distance: 13.5
click at [835, 451] on div at bounding box center [860, 459] width 368 height 50
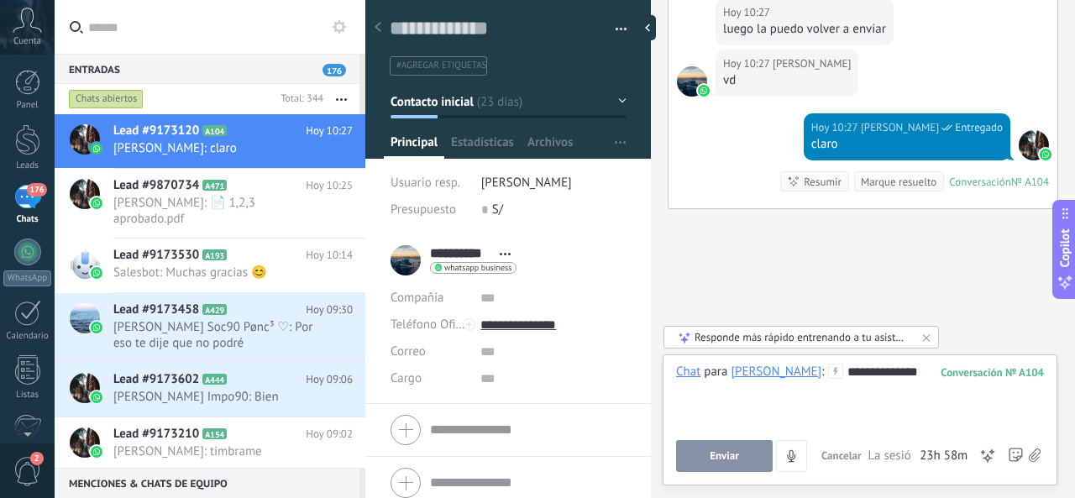
click at [750, 450] on button "Enviar" at bounding box center [724, 456] width 97 height 32
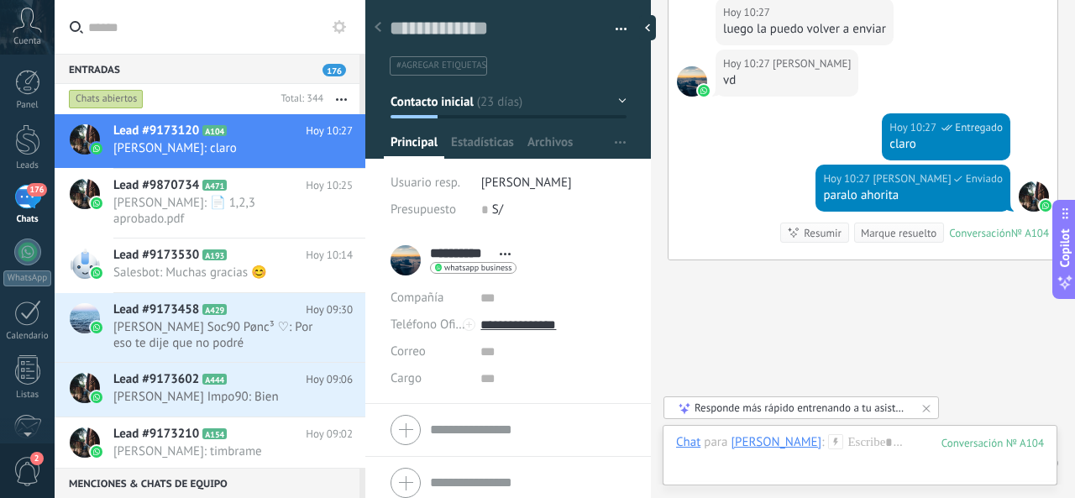
scroll to position [2200, 0]
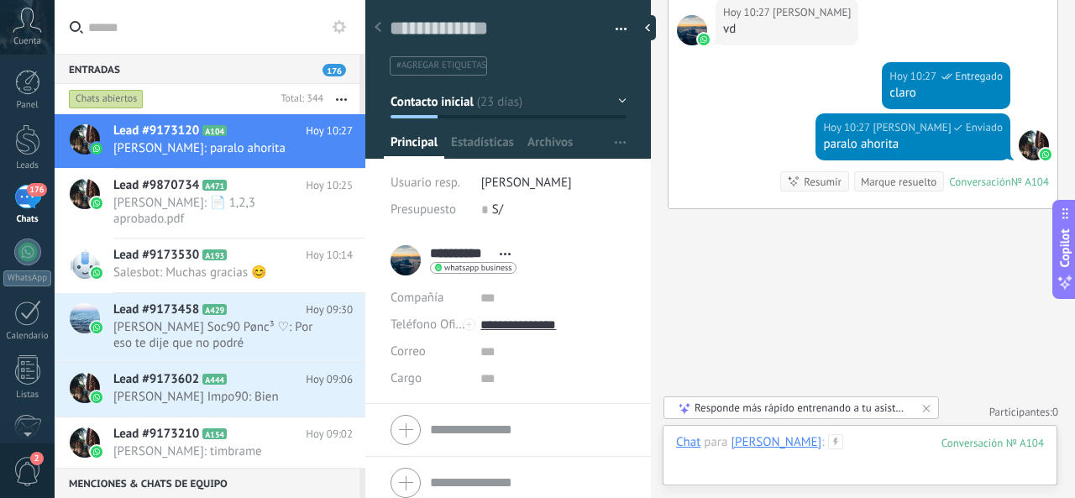
click at [887, 440] on div at bounding box center [860, 459] width 368 height 50
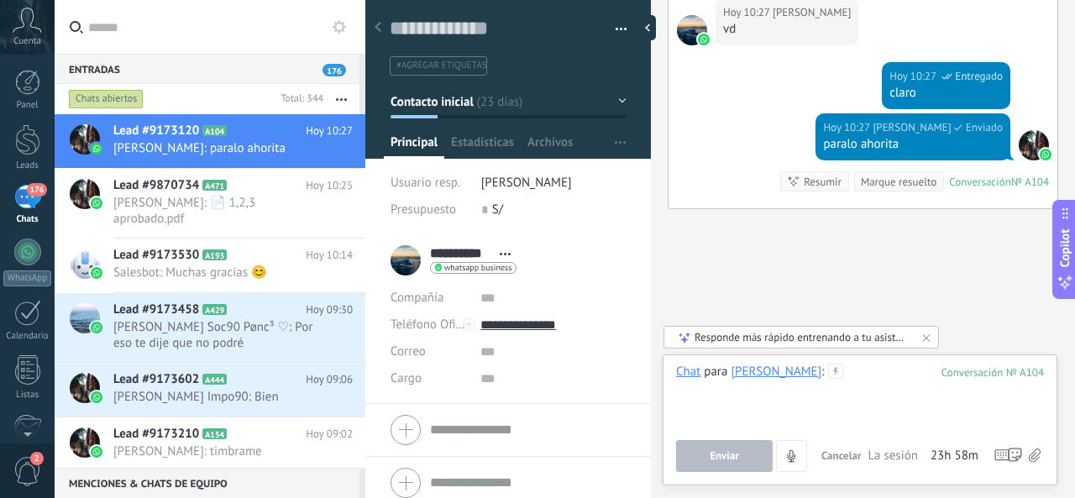
click at [910, 411] on div at bounding box center [860, 396] width 368 height 64
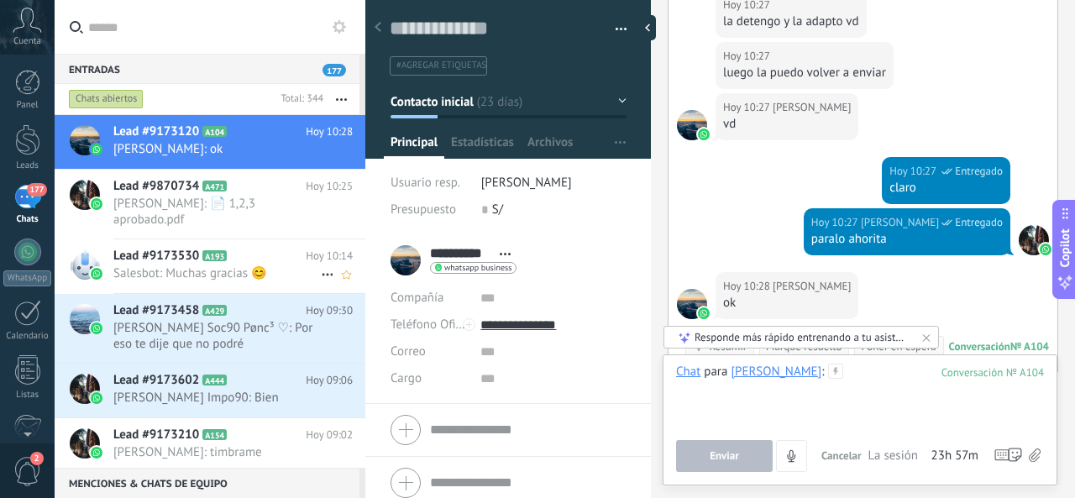
scroll to position [252, 0]
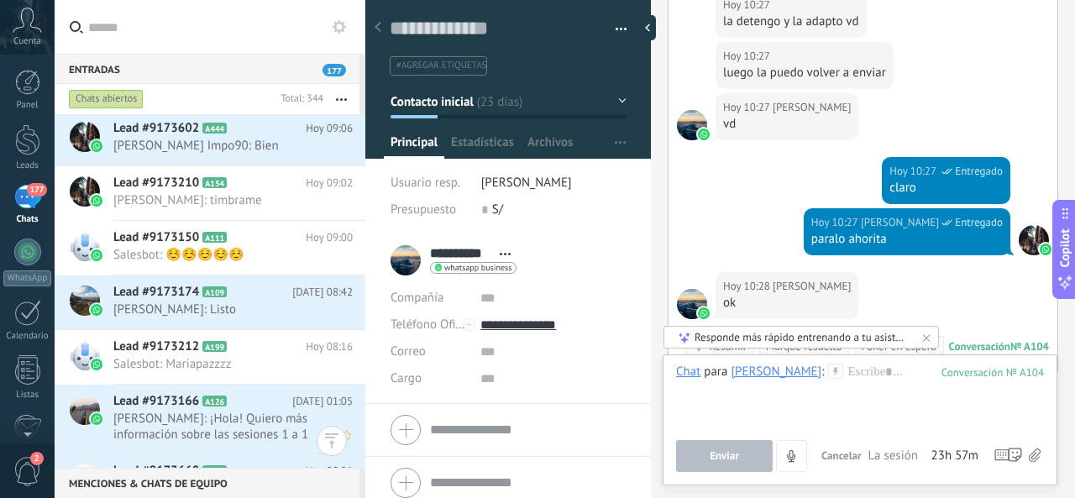
click at [217, 411] on span "Jacquelin: ¡Hola! Quiero más información sobre las sesiones 1 a 1" at bounding box center [216, 427] width 207 height 32
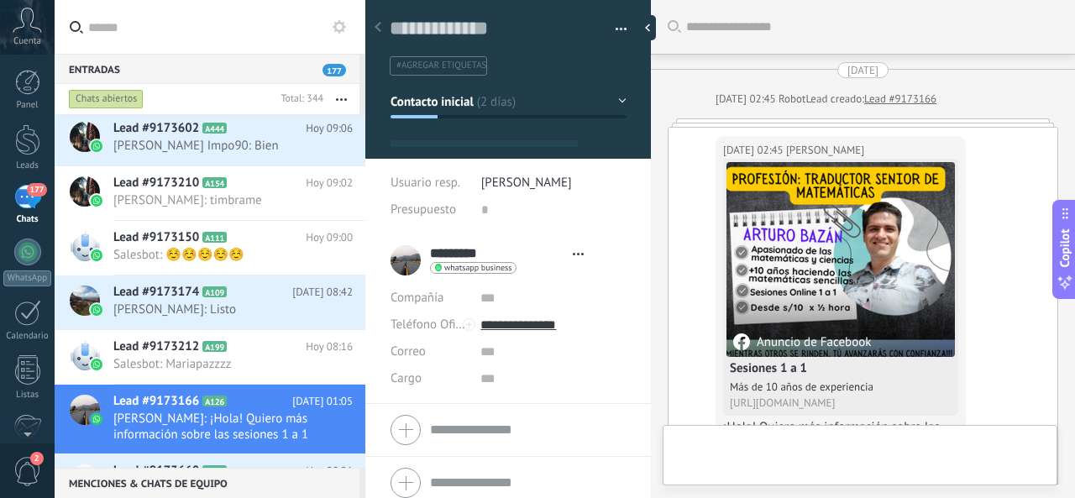
type textarea "**********"
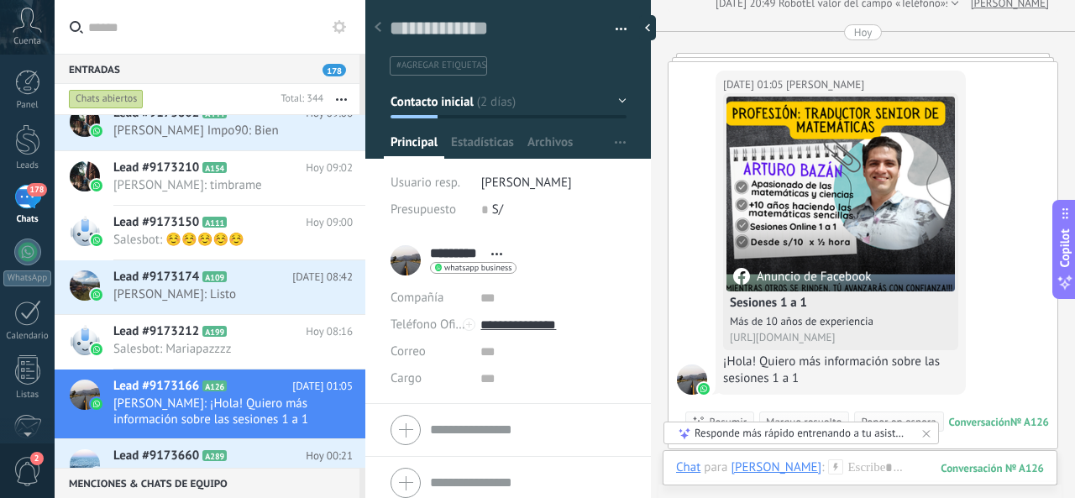
click at [619, 27] on button "button" at bounding box center [615, 29] width 24 height 25
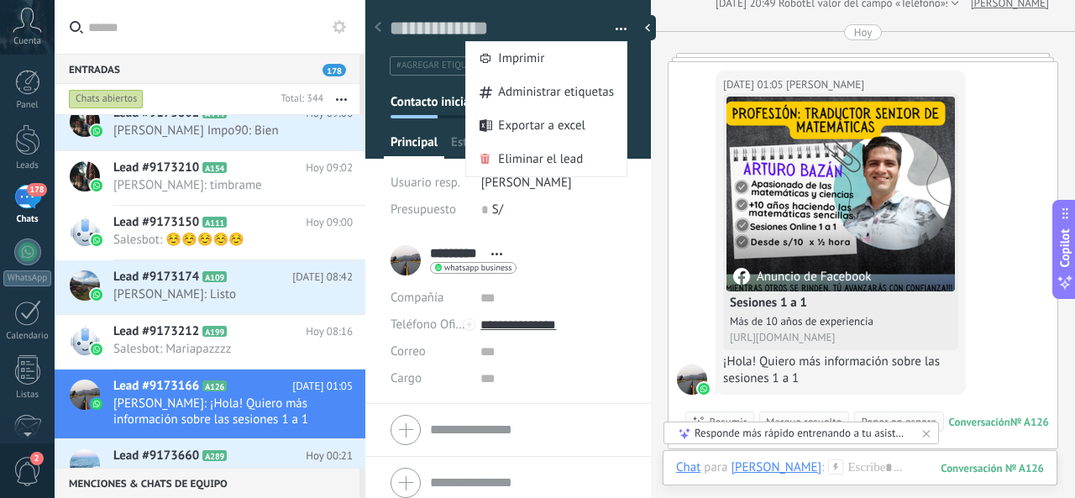
click at [1013, 354] on div "Hoy 01:05 Jacquelin Anuncio de Facebook Sesiones 1 a 1 Más de 10 años de experi…" at bounding box center [862, 255] width 389 height 386
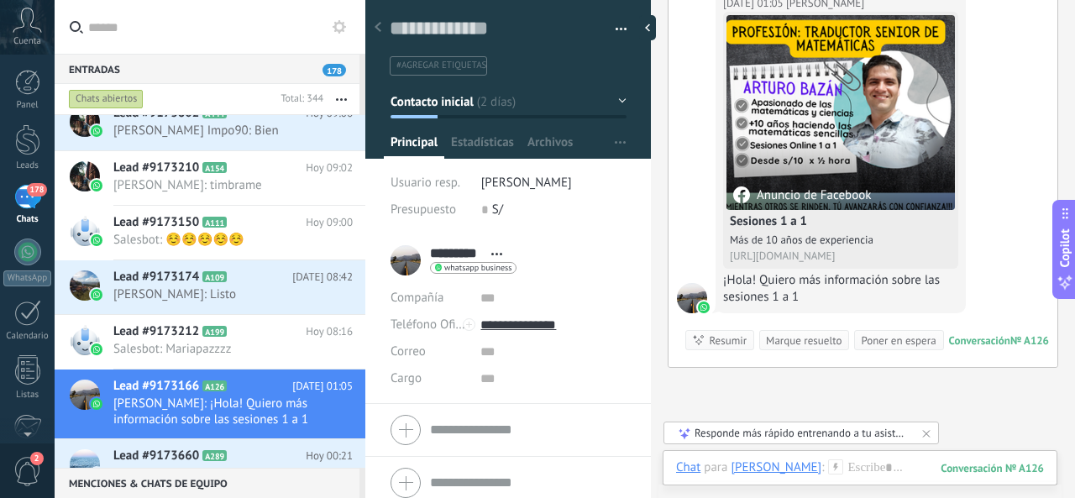
scroll to position [796, 0]
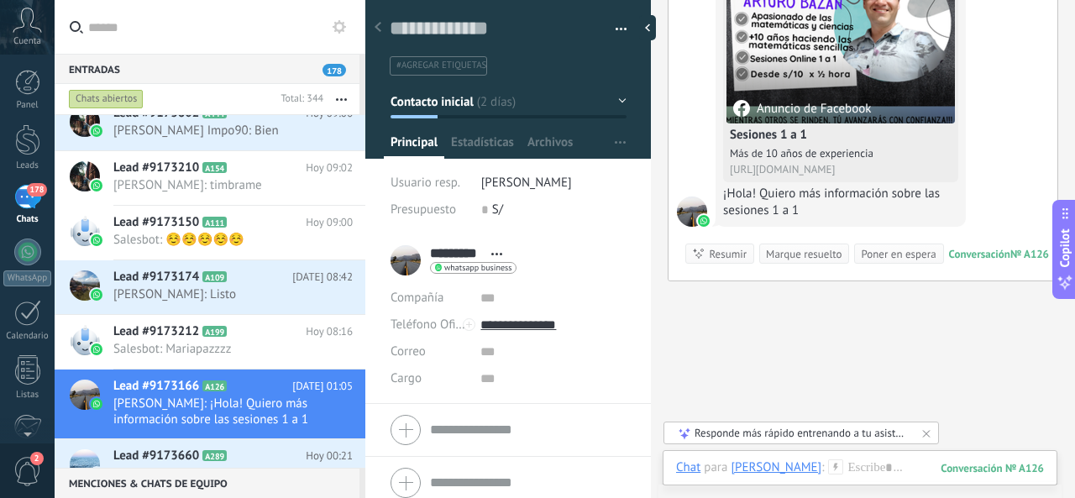
click at [845, 435] on div "Responde más rápido entrenando a tu asistente AI con tus fuentes de datos" at bounding box center [801, 433] width 215 height 14
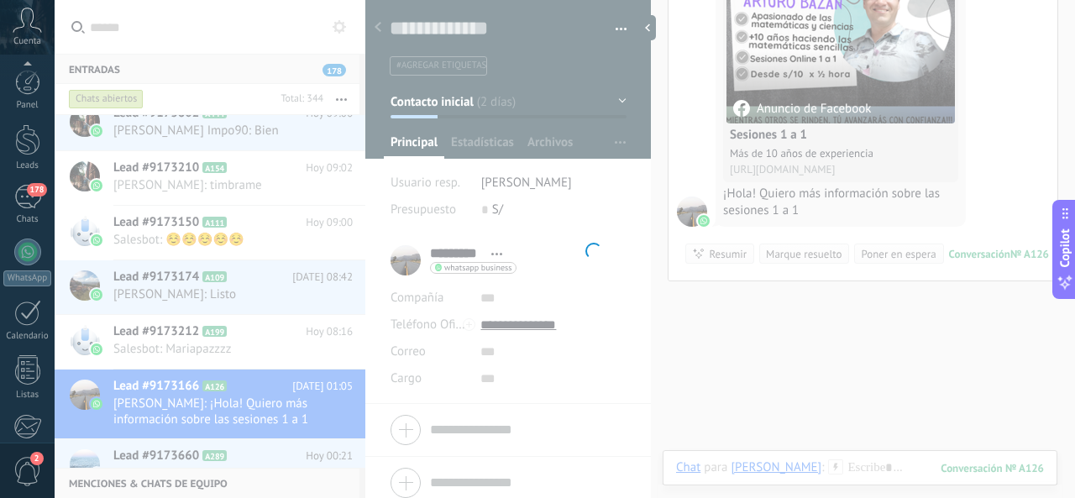
scroll to position [199, 0]
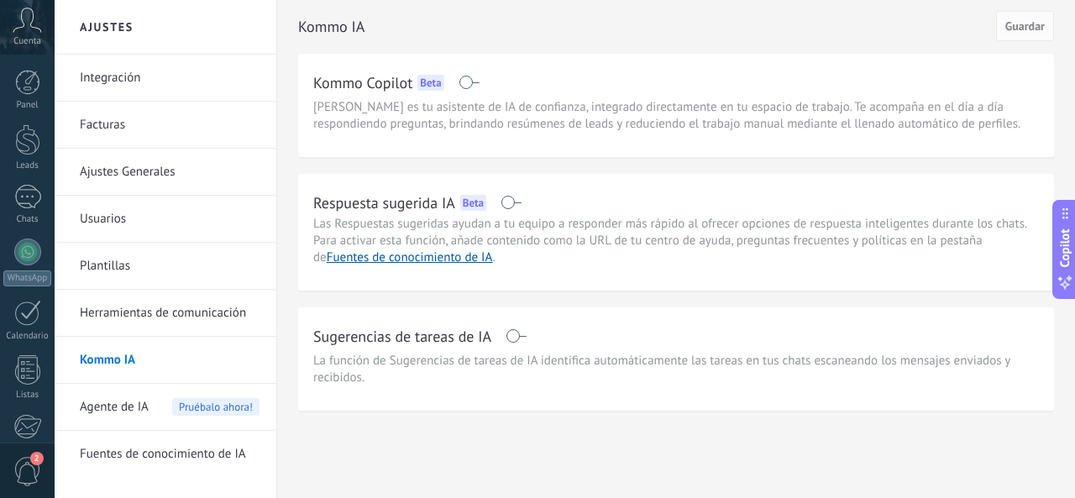
click at [564, 228] on span "Las Respuestas sugeridas ayudan a tu equipo a responder más rápido al ofrecer o…" at bounding box center [669, 241] width 713 height 50
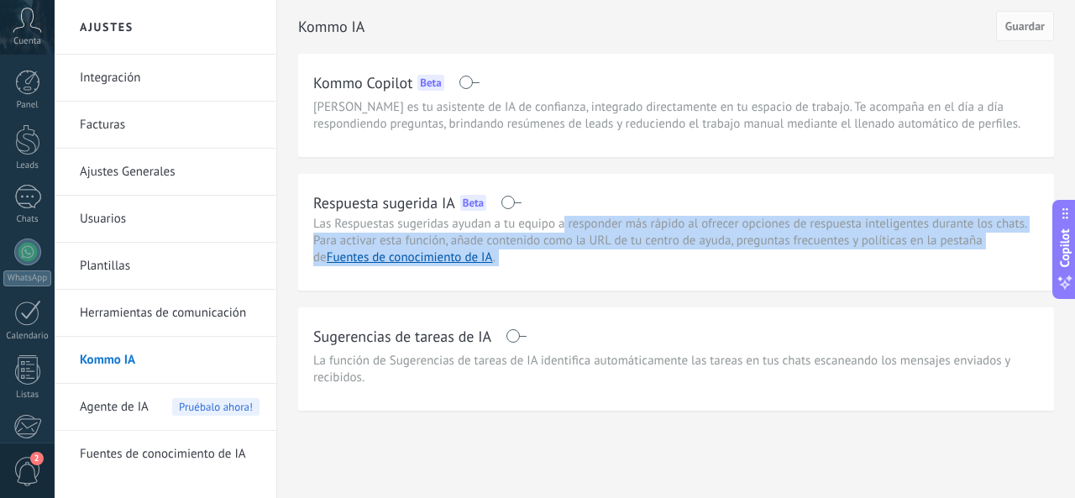
drag, startPoint x: 564, startPoint y: 228, endPoint x: 566, endPoint y: 249, distance: 21.9
click at [566, 249] on div "Respuesta sugerida IA Beta Las Respuestas sugeridas ayudan a tu equipo a respon…" at bounding box center [676, 227] width 726 height 77
click at [566, 250] on div "Respuesta sugerida IA Beta Las Respuestas sugeridas ayudan a tu equipo a respon…" at bounding box center [676, 227] width 726 height 77
drag, startPoint x: 569, startPoint y: 229, endPoint x: 571, endPoint y: 219, distance: 10.2
click at [571, 222] on div "Respuesta sugerida IA Beta Las Respuestas sugeridas ayudan a tu equipo a respon…" at bounding box center [676, 227] width 726 height 77
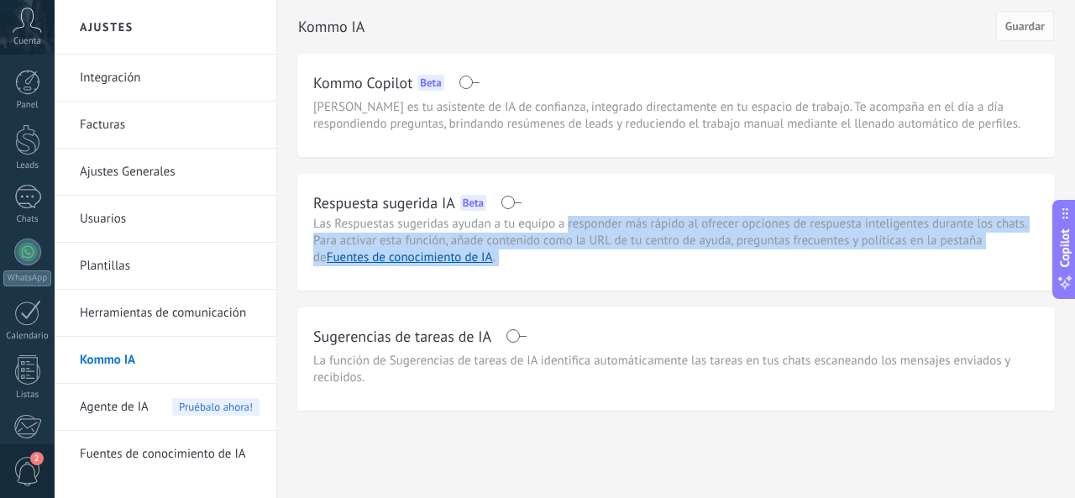
click at [571, 219] on span "Las Respuestas sugeridas ayudan a tu equipo a responder más rápido al ofrecer o…" at bounding box center [669, 241] width 713 height 50
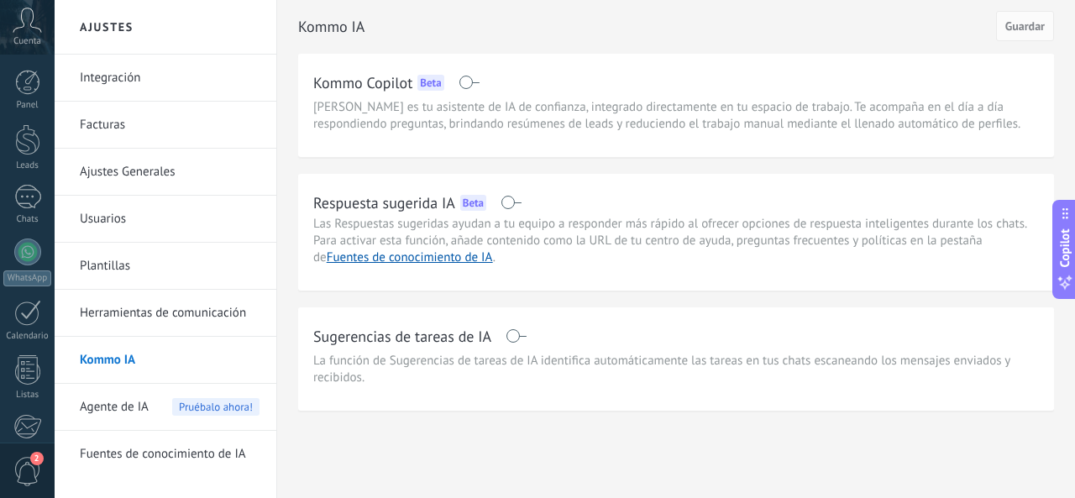
click at [520, 337] on span at bounding box center [516, 335] width 21 height 13
click at [511, 201] on span at bounding box center [510, 202] width 21 height 13
click at [1026, 32] on span "Guardar" at bounding box center [1024, 26] width 39 height 12
click at [129, 406] on span "Agente de IA" at bounding box center [114, 407] width 69 height 47
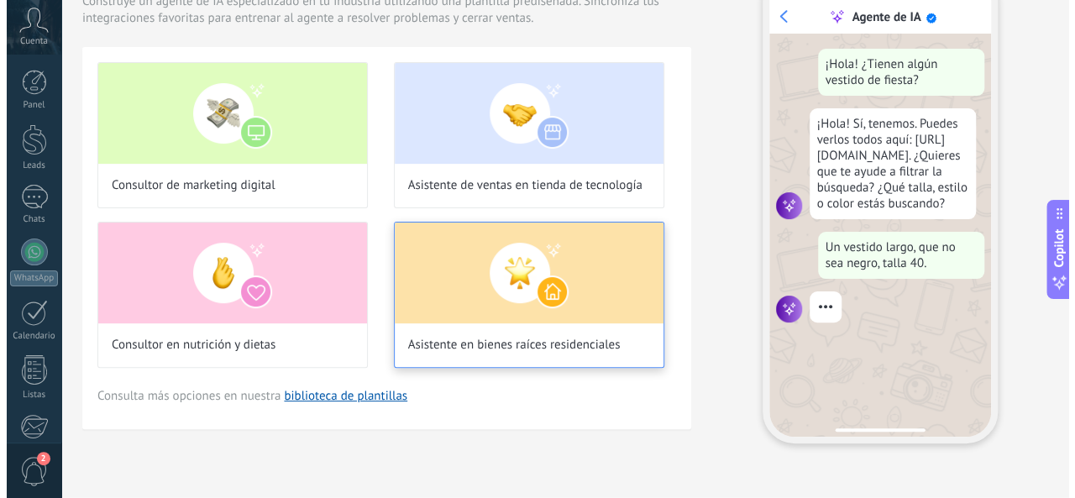
scroll to position [129, 0]
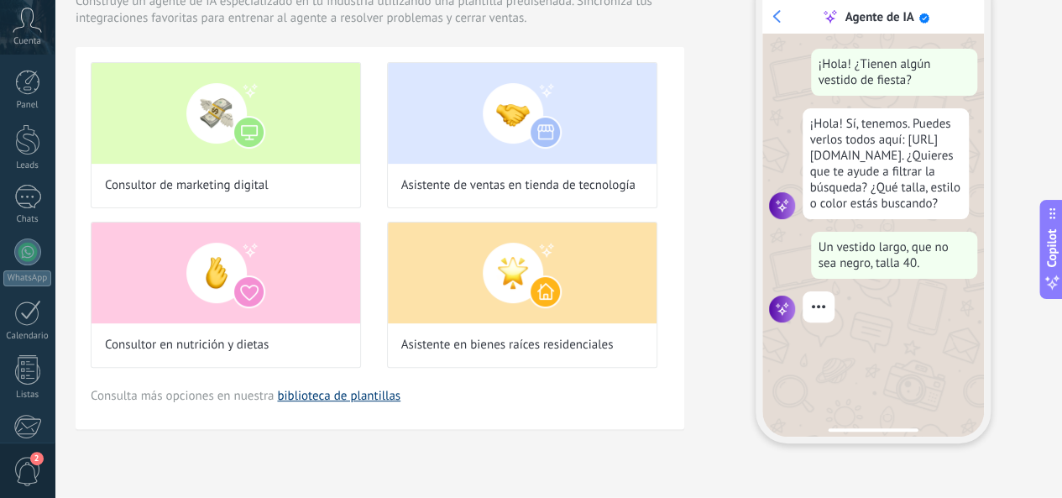
click at [401, 404] on link "biblioteca de plantillas" at bounding box center [338, 396] width 123 height 16
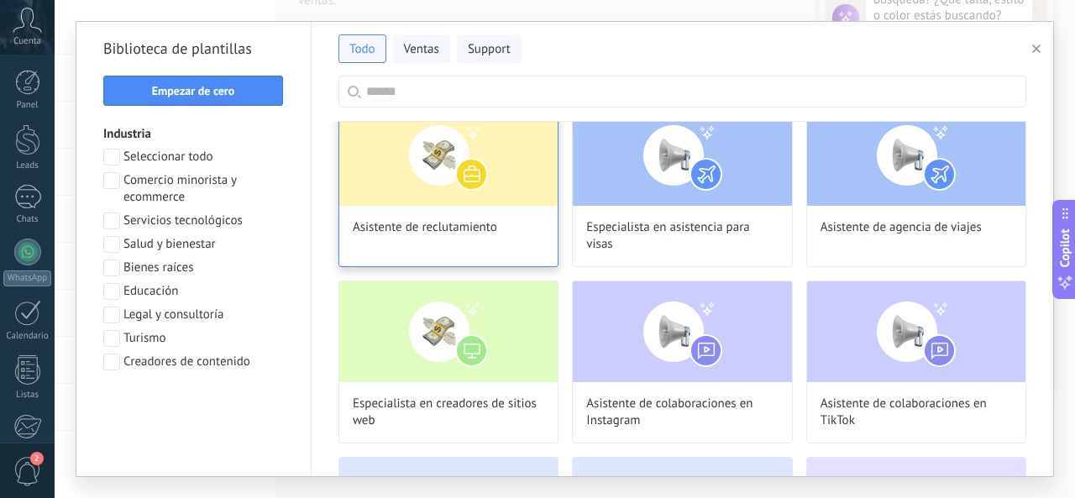
scroll to position [0, 0]
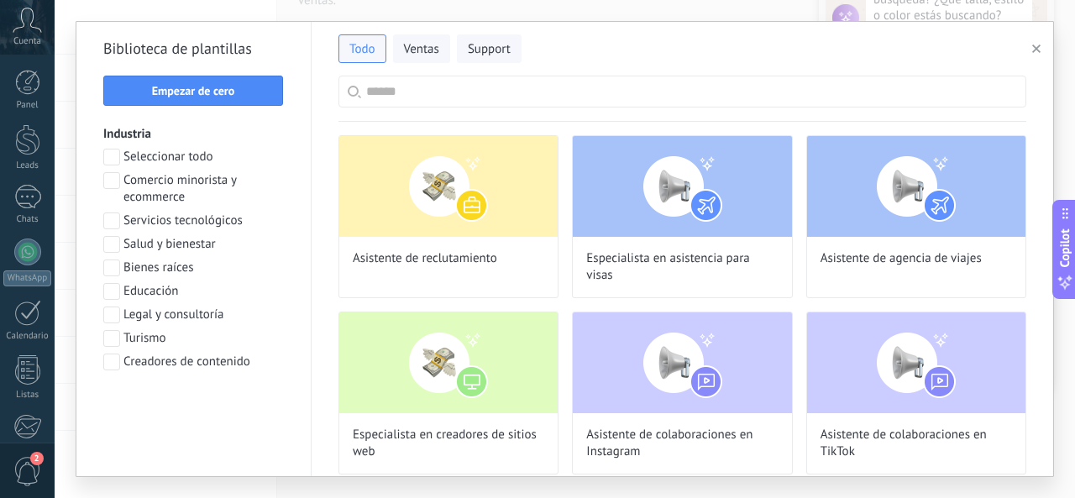
click at [484, 92] on input "text" at bounding box center [691, 91] width 651 height 30
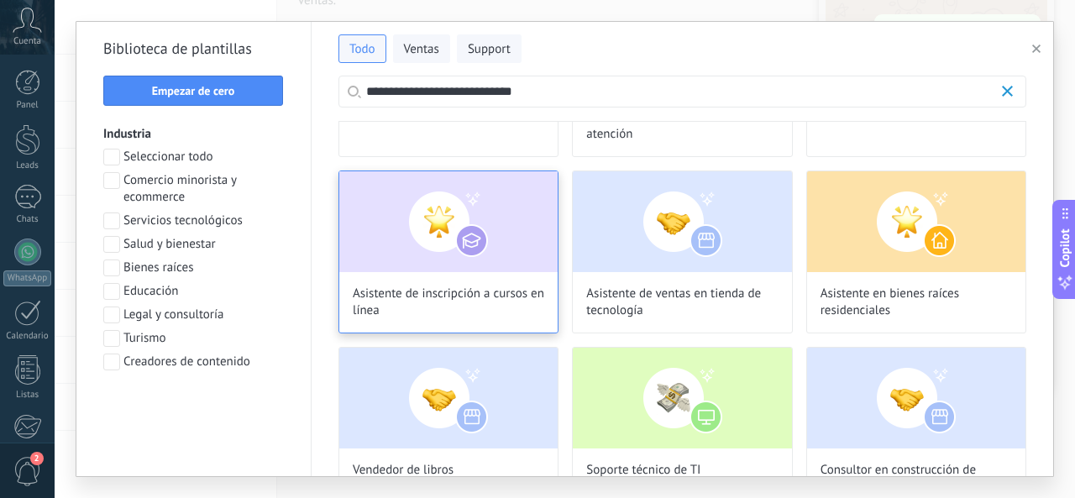
scroll to position [840, 0]
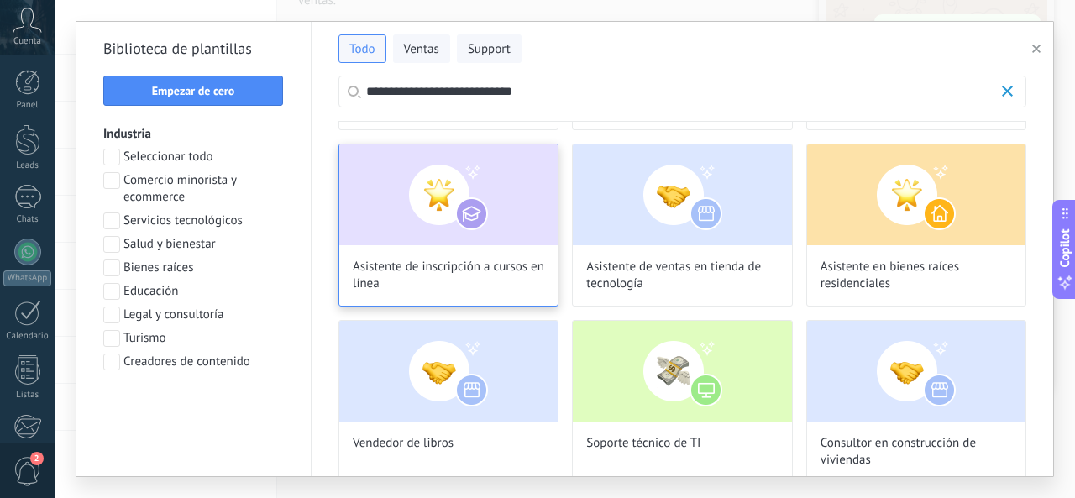
type input "**********"
click at [490, 207] on img at bounding box center [448, 194] width 218 height 101
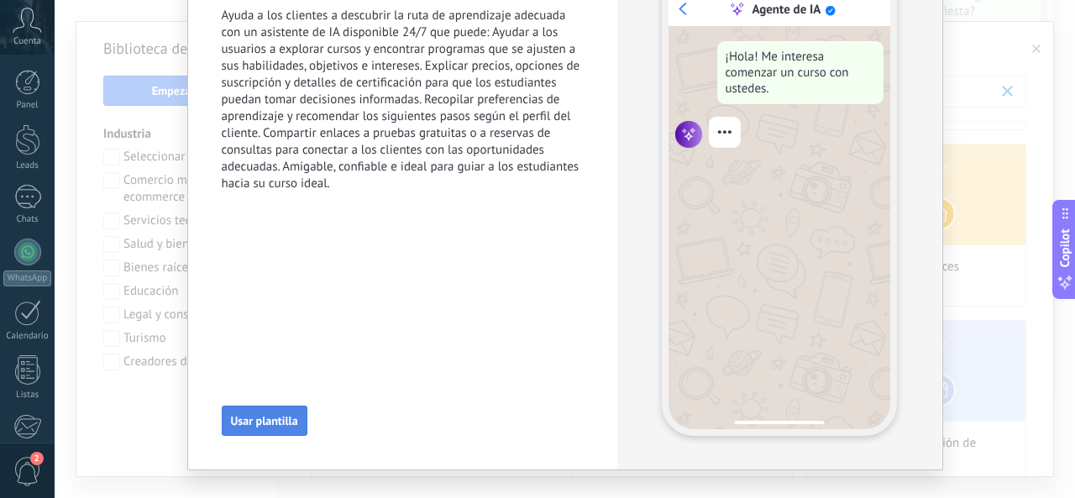
scroll to position [154, 0]
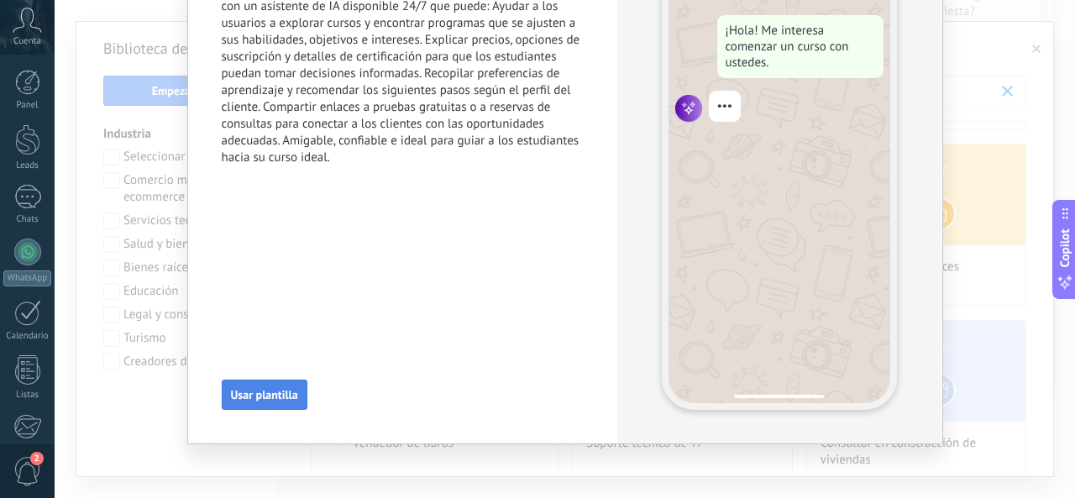
click at [270, 384] on button "Usar plantilla" at bounding box center [265, 395] width 86 height 30
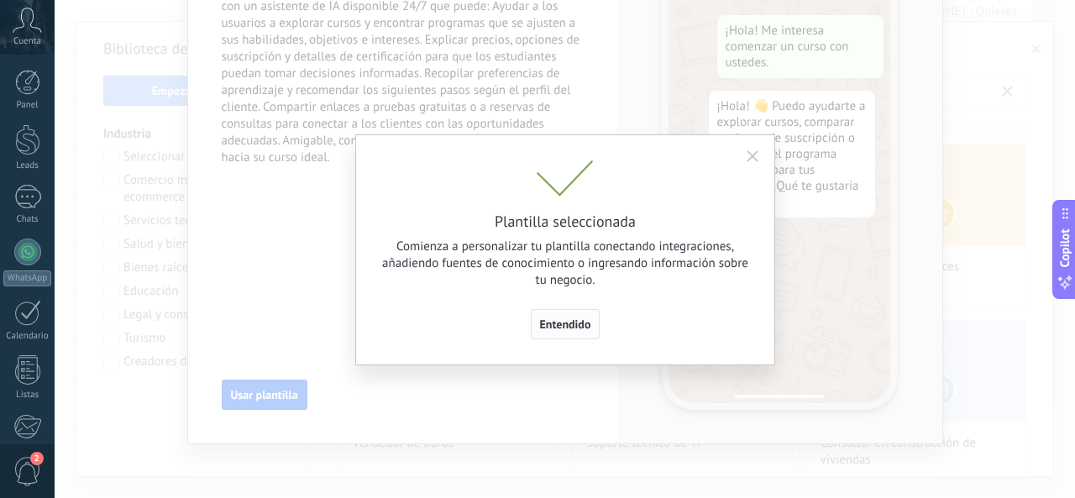
click at [568, 317] on button "Entendido" at bounding box center [566, 324] width 70 height 30
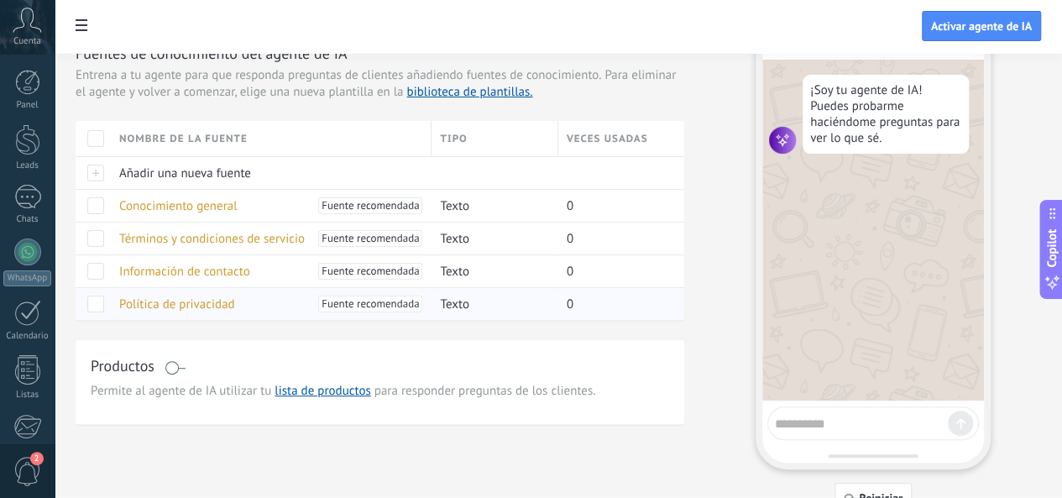
scroll to position [0, 0]
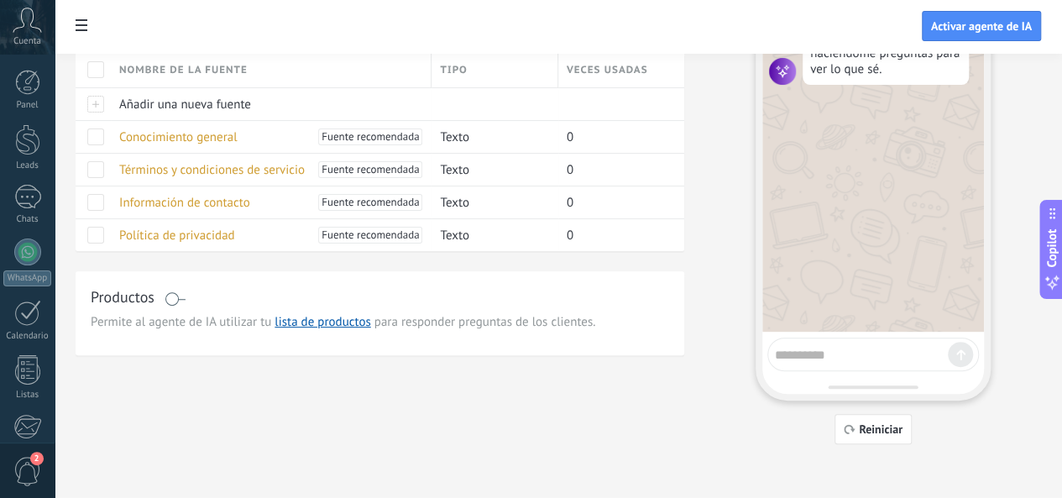
click at [865, 360] on textarea at bounding box center [861, 352] width 173 height 21
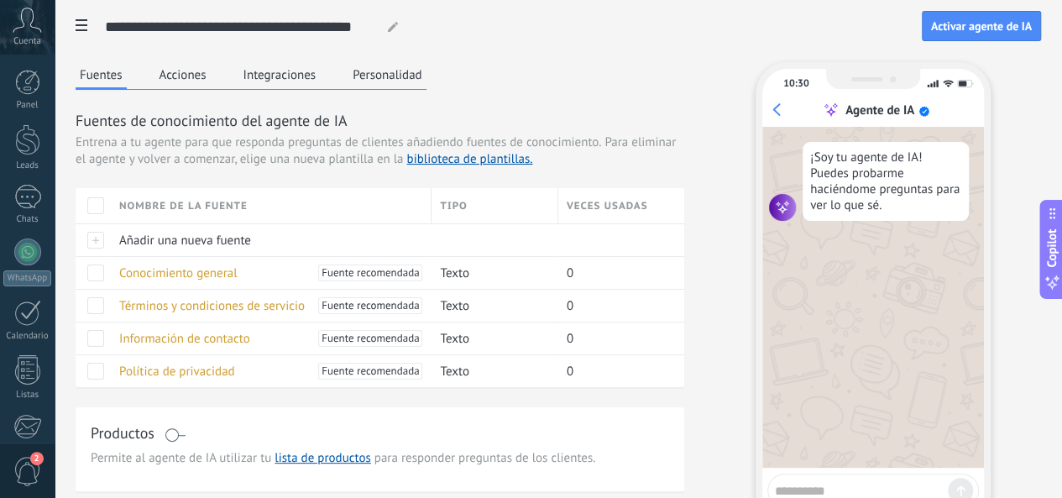
click at [211, 77] on button "Acciones" at bounding box center [182, 74] width 55 height 25
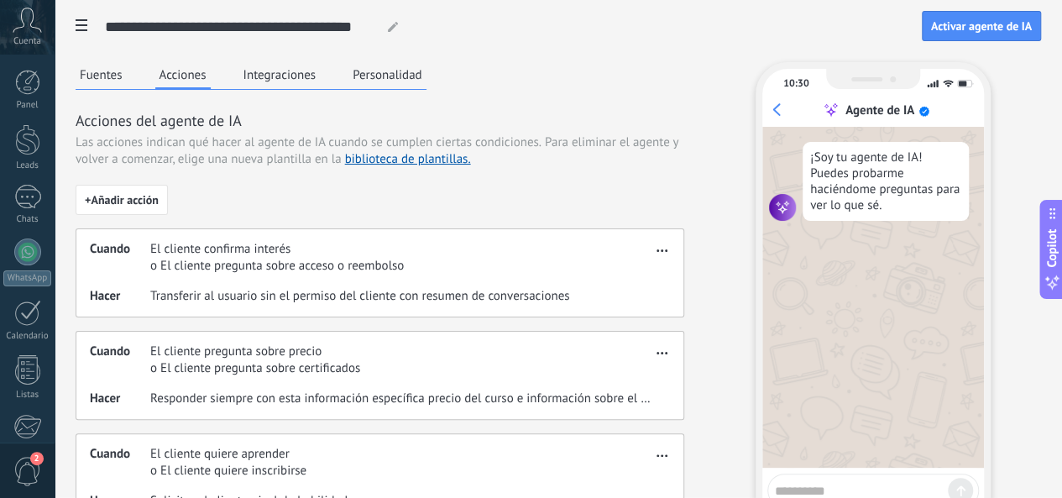
click at [427, 80] on button "Personalidad" at bounding box center [387, 74] width 78 height 25
